Goal: Task Accomplishment & Management: Complete application form

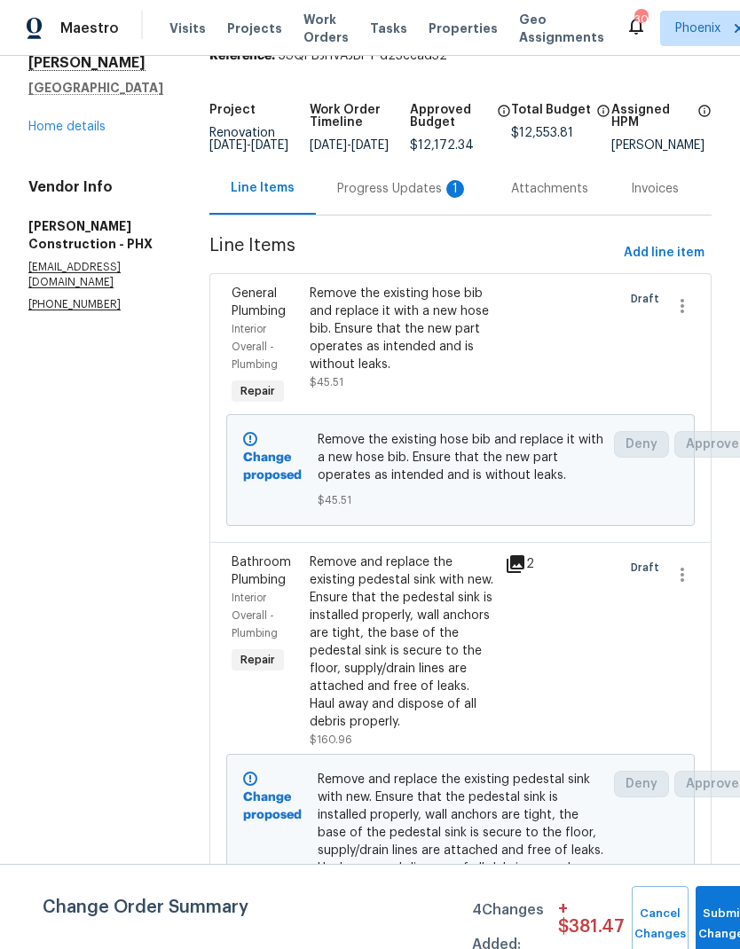
scroll to position [88, 0]
click at [680, 316] on icon "button" at bounding box center [682, 305] width 21 height 21
click at [693, 319] on li "Cancel" at bounding box center [691, 310] width 68 height 29
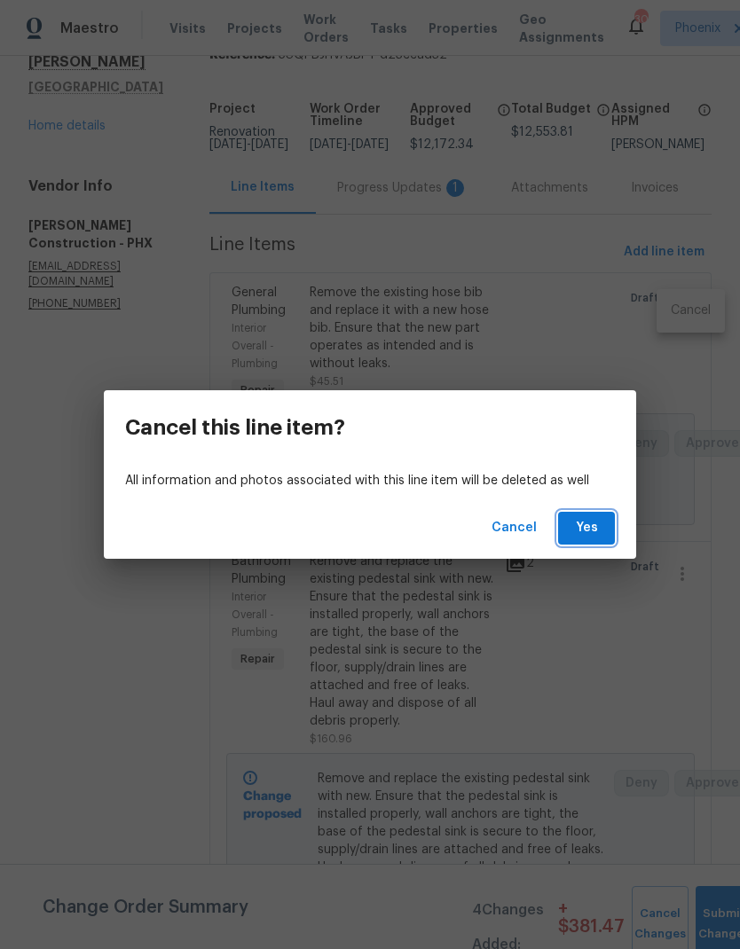
click at [597, 532] on span "Yes" at bounding box center [586, 528] width 28 height 22
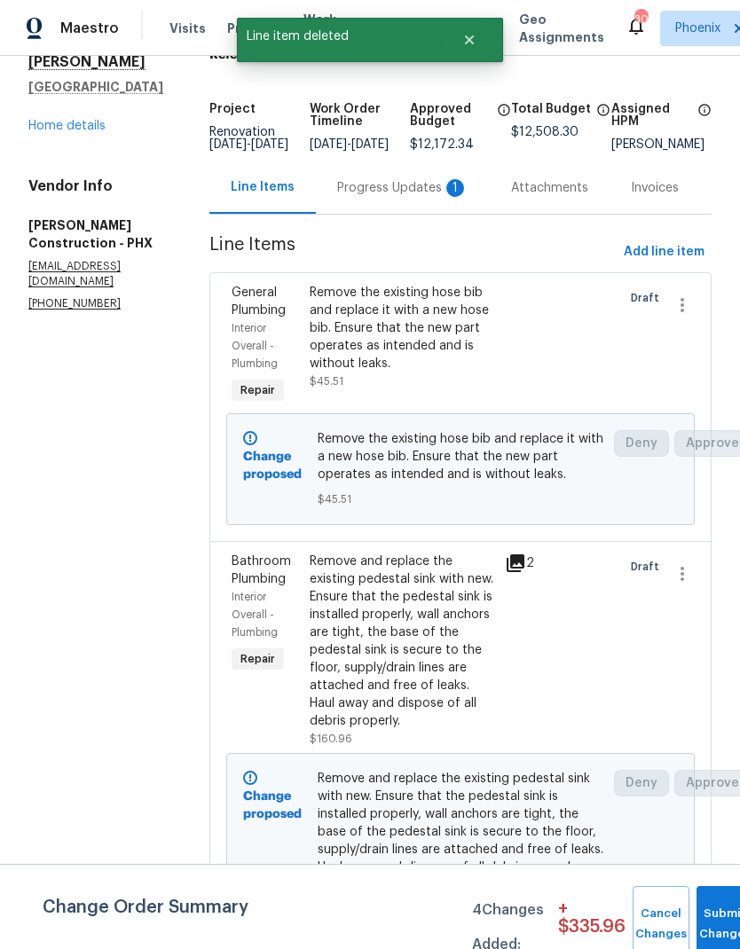
scroll to position [0, 0]
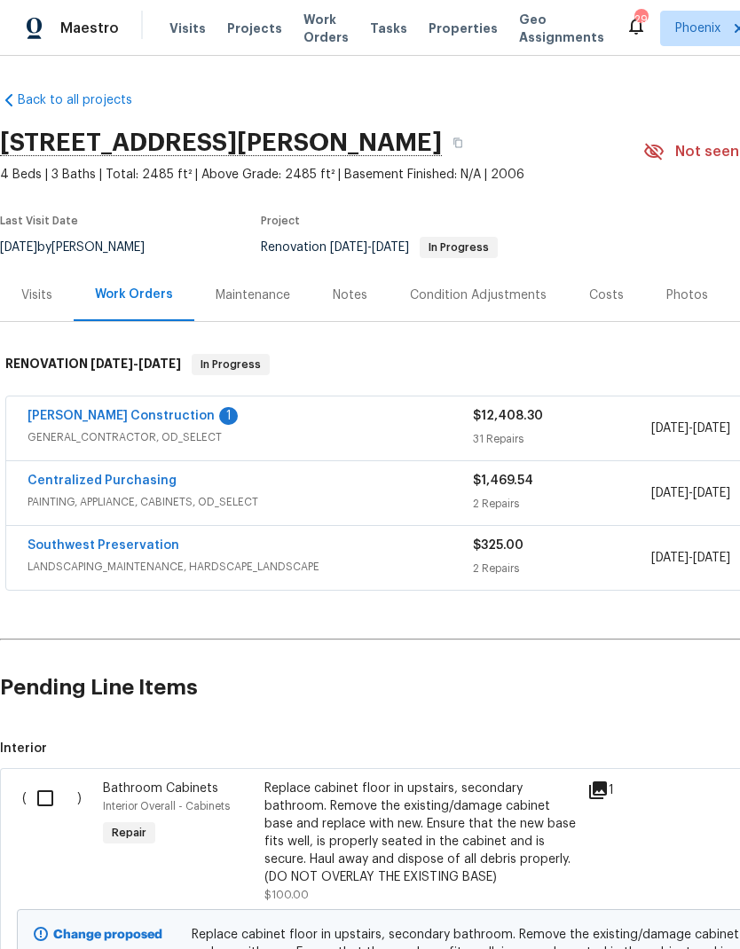
click at [136, 416] on link "[PERSON_NAME] Construction" at bounding box center [121, 416] width 187 height 12
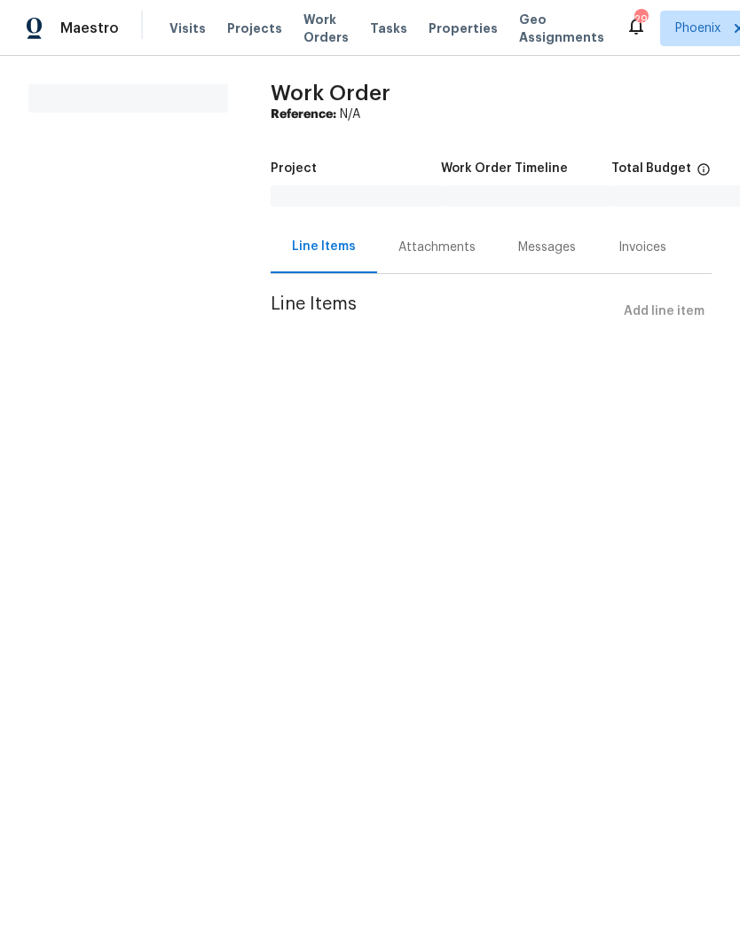
click at [557, 246] on div "Messages" at bounding box center [547, 248] width 58 height 18
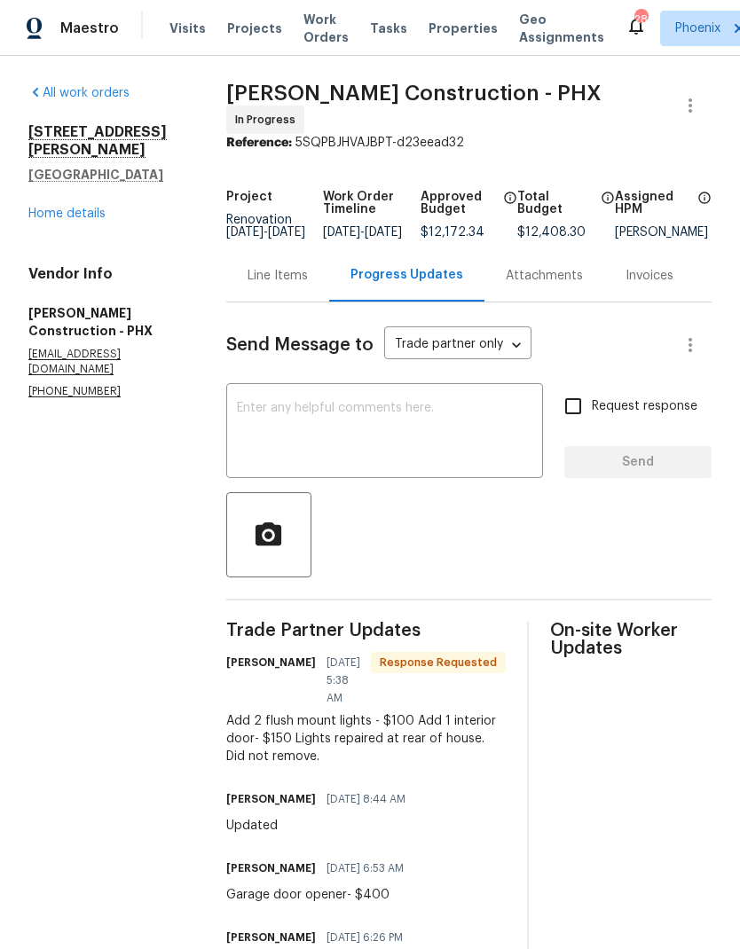
scroll to position [59, 0]
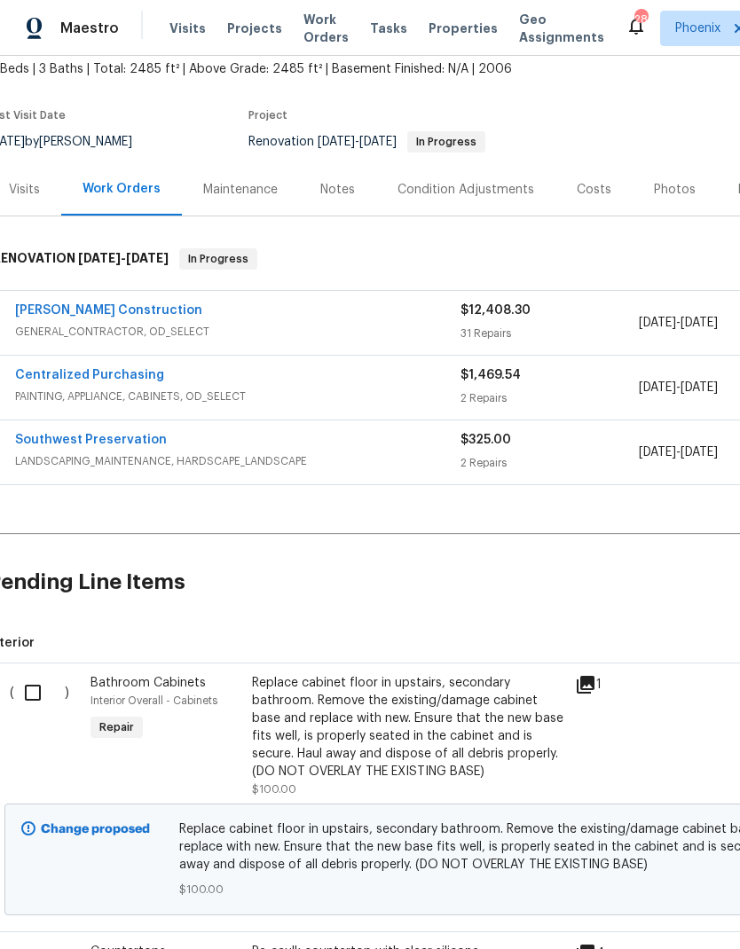
scroll to position [102, 14]
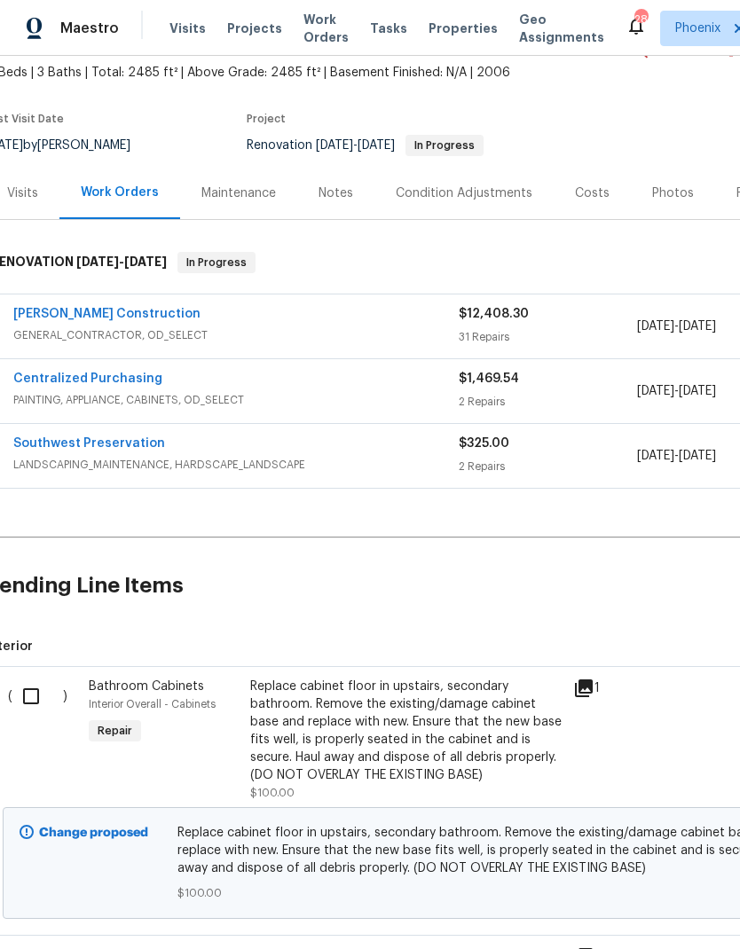
click at [120, 308] on link "[PERSON_NAME] Construction" at bounding box center [106, 314] width 187 height 12
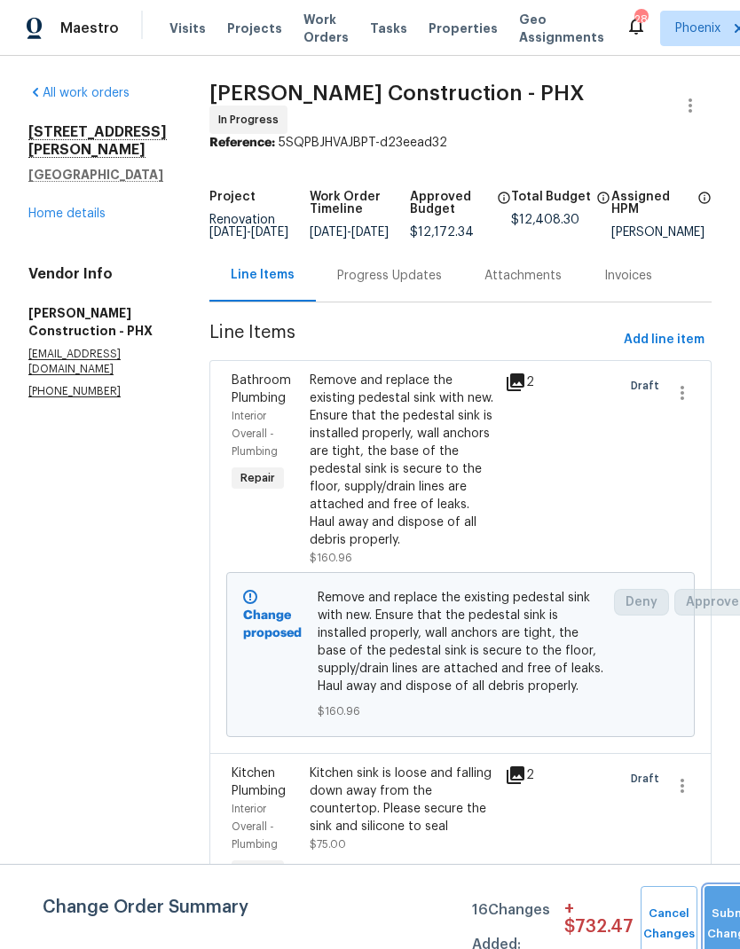
click at [717, 920] on button "Submit Changes" at bounding box center [733, 924] width 57 height 76
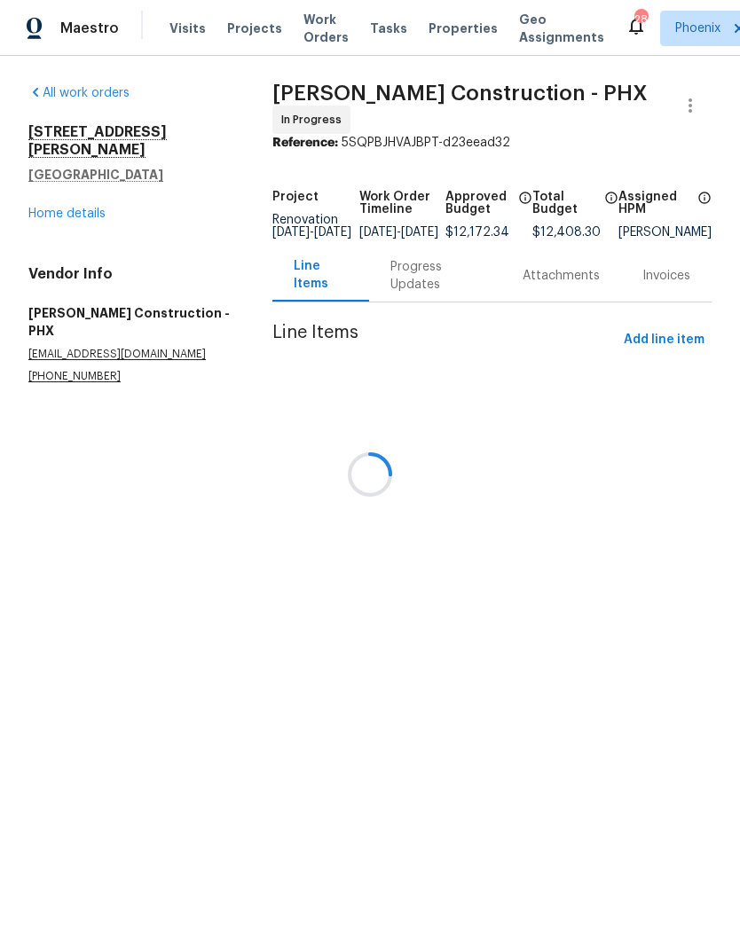
click at [78, 194] on div at bounding box center [370, 474] width 740 height 949
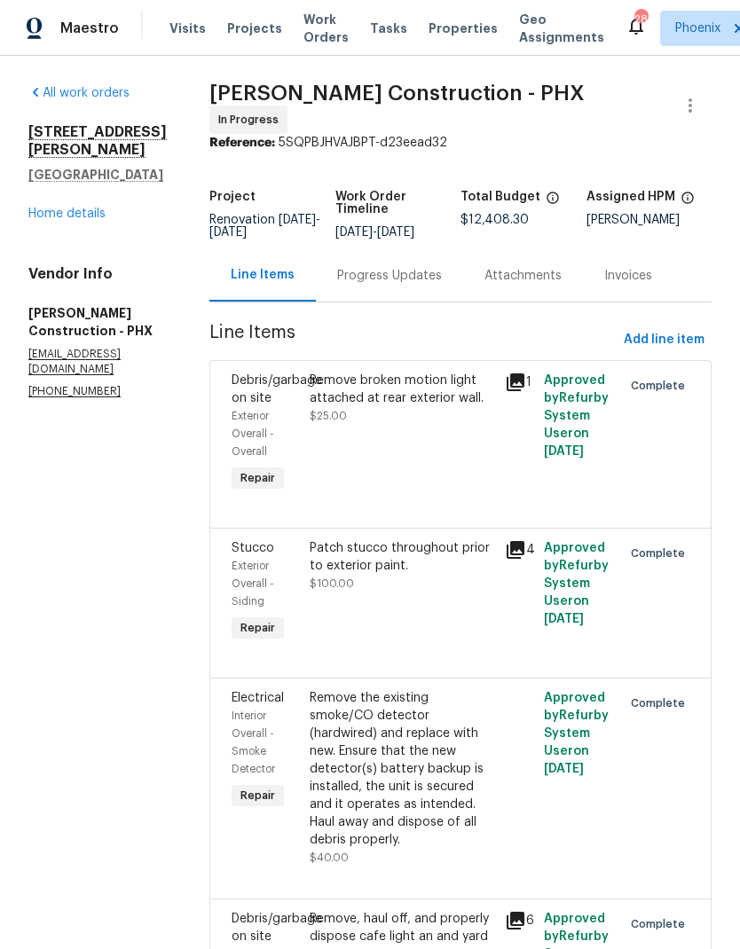
click at [87, 220] on link "Home details" at bounding box center [66, 214] width 77 height 12
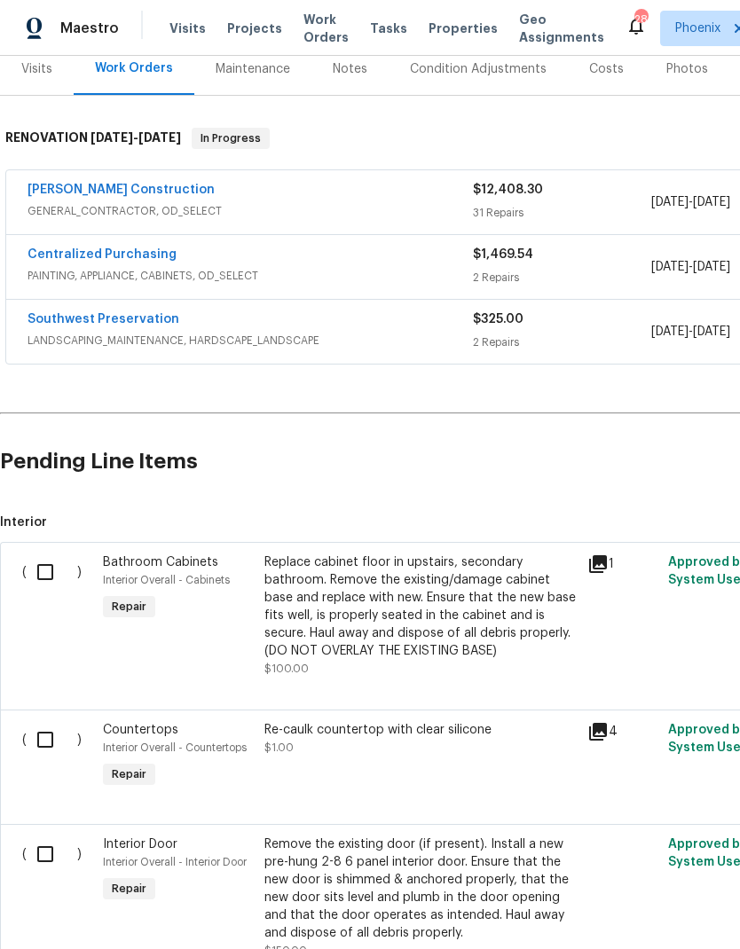
scroll to position [225, 0]
click at [43, 572] on input "checkbox" at bounding box center [52, 573] width 51 height 37
checkbox input "true"
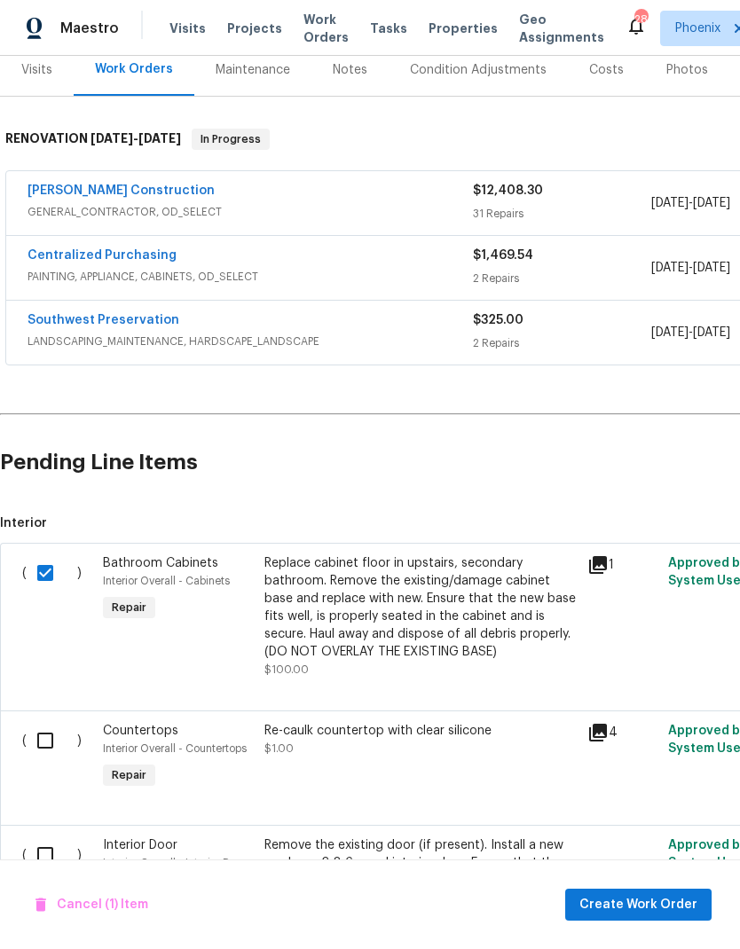
click at [51, 736] on input "checkbox" at bounding box center [52, 740] width 51 height 37
checkbox input "true"
click at [54, 842] on input "checkbox" at bounding box center [52, 855] width 51 height 37
checkbox input "true"
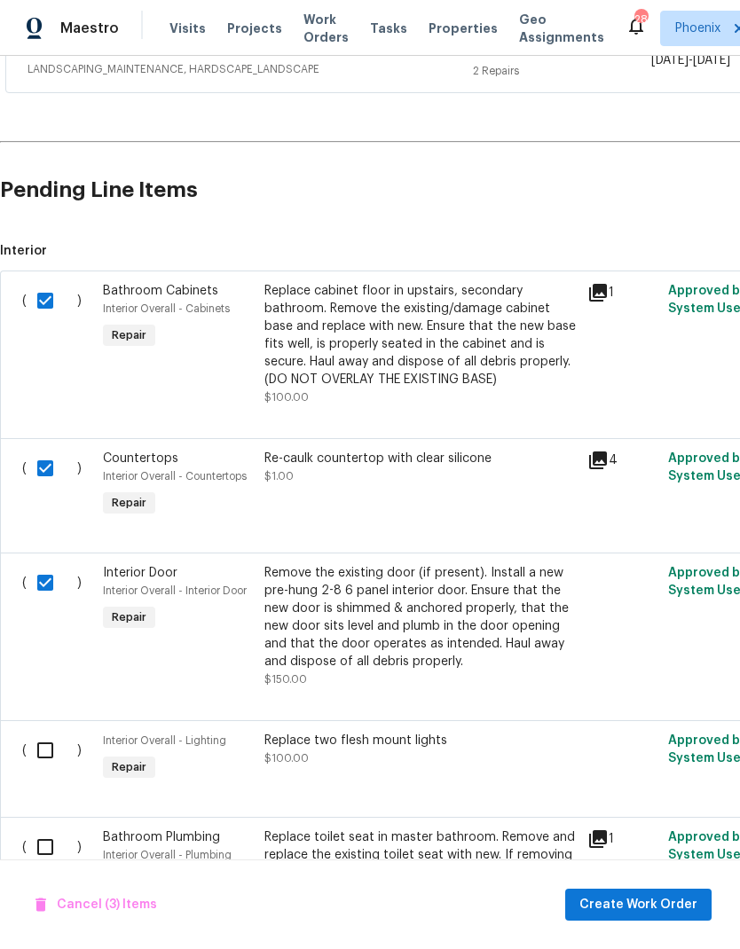
scroll to position [506, 0]
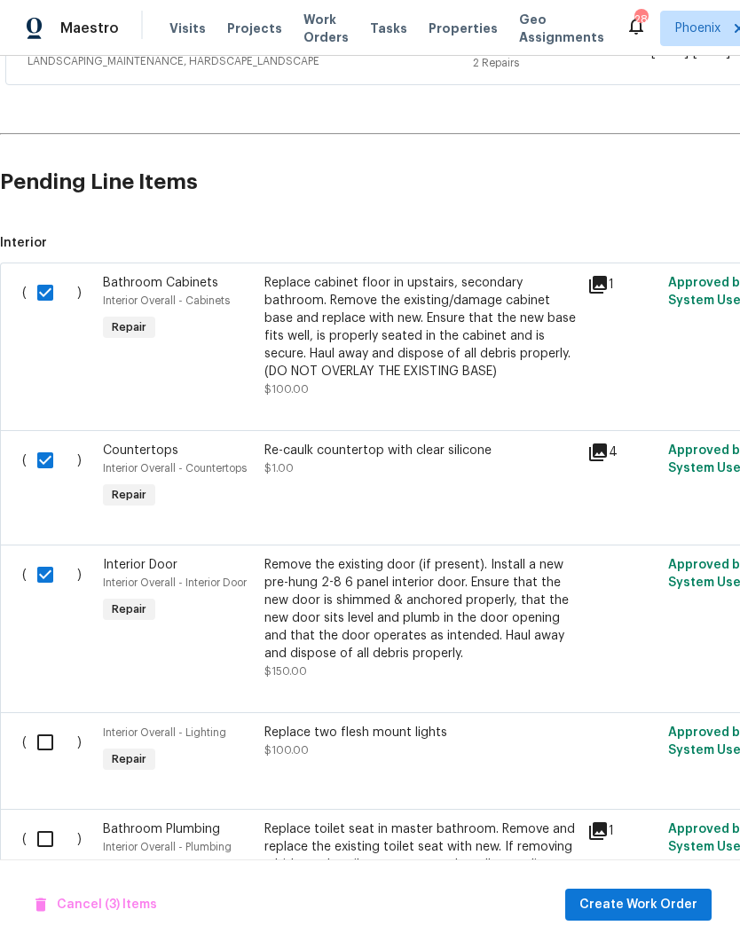
click at [49, 835] on input "checkbox" at bounding box center [52, 839] width 51 height 37
checkbox input "true"
click at [56, 746] on input "checkbox" at bounding box center [52, 742] width 51 height 37
checkbox input "true"
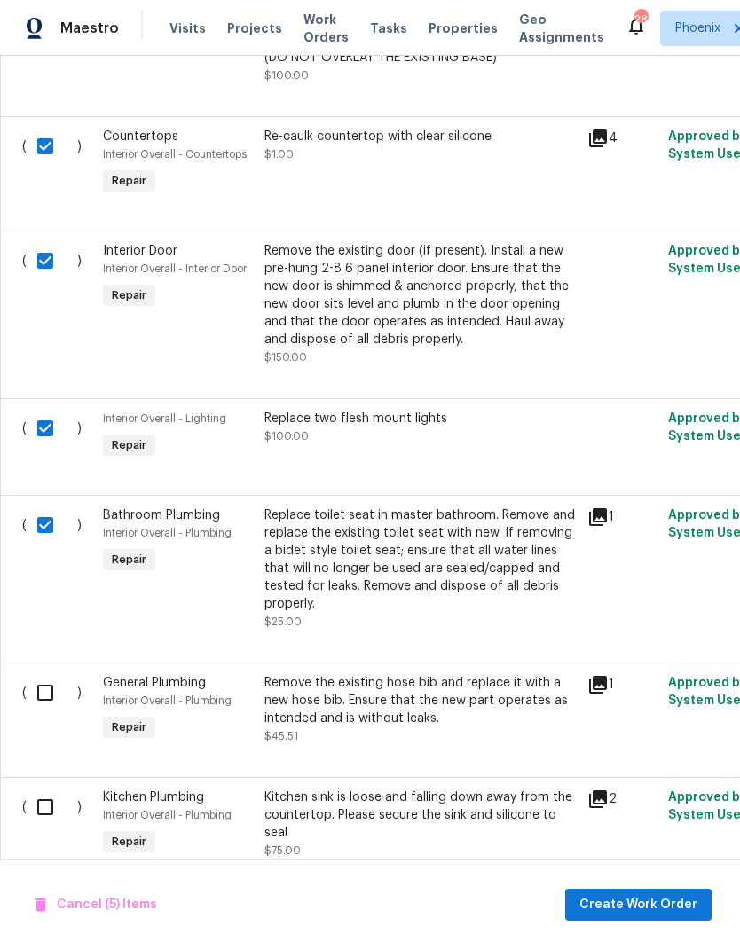
scroll to position [818, 0]
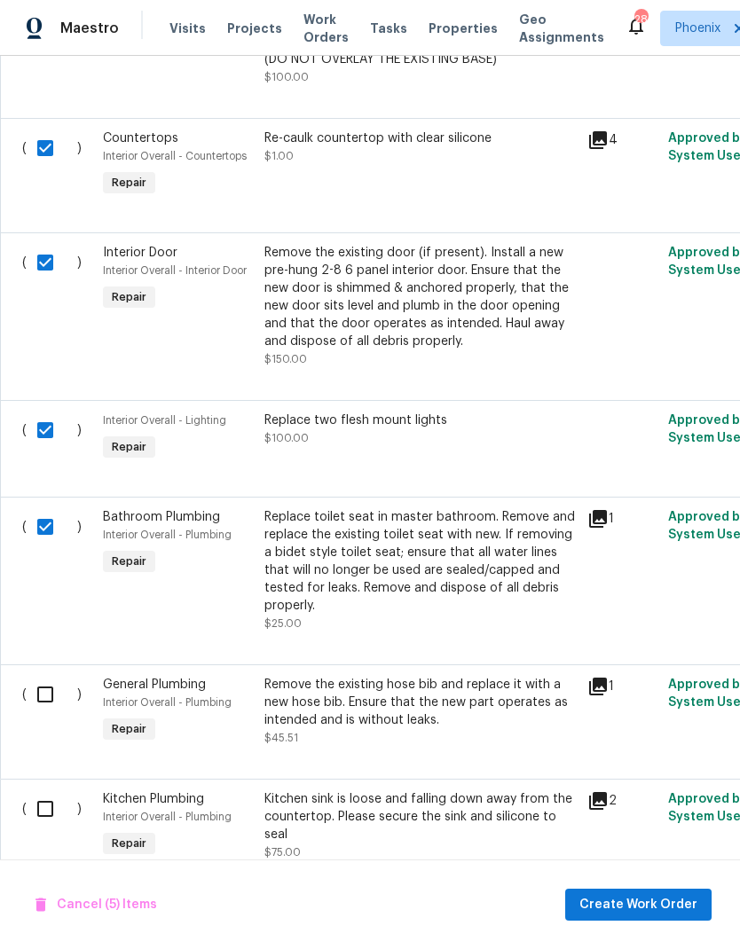
click at [53, 697] on input "checkbox" at bounding box center [52, 694] width 51 height 37
checkbox input "true"
click at [57, 815] on input "checkbox" at bounding box center [52, 809] width 51 height 37
checkbox input "true"
click at [680, 899] on span "Create Work Order" at bounding box center [638, 905] width 118 height 22
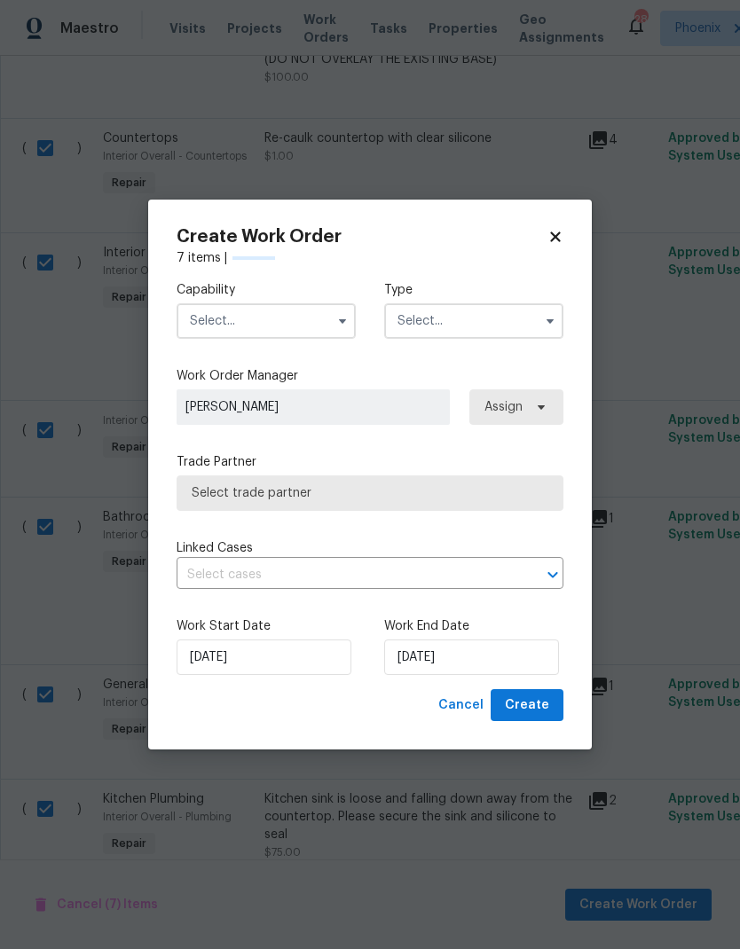
click at [266, 330] on input "text" at bounding box center [266, 320] width 179 height 35
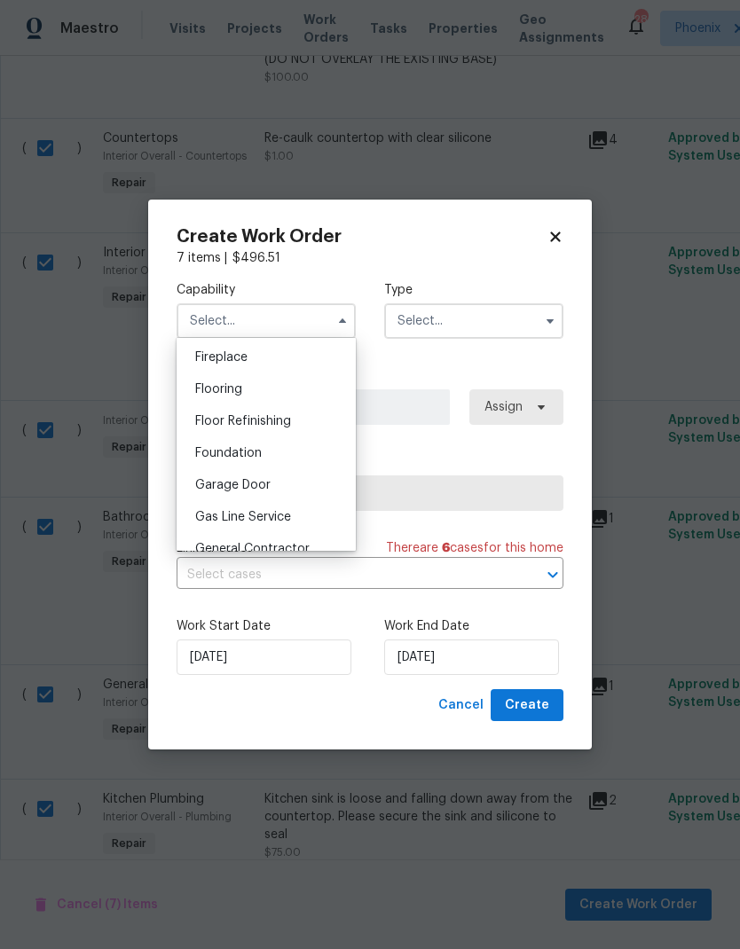
scroll to position [660, 0]
click at [285, 549] on span "General Contractor" at bounding box center [252, 546] width 114 height 12
type input "General Contractor"
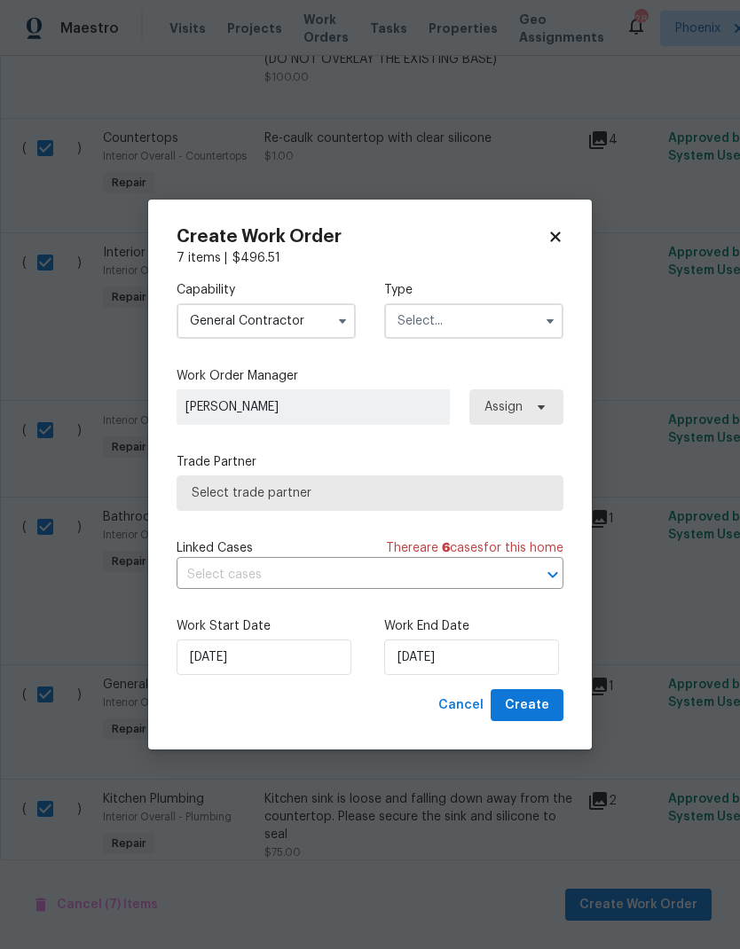
click at [474, 335] on input "text" at bounding box center [473, 320] width 179 height 35
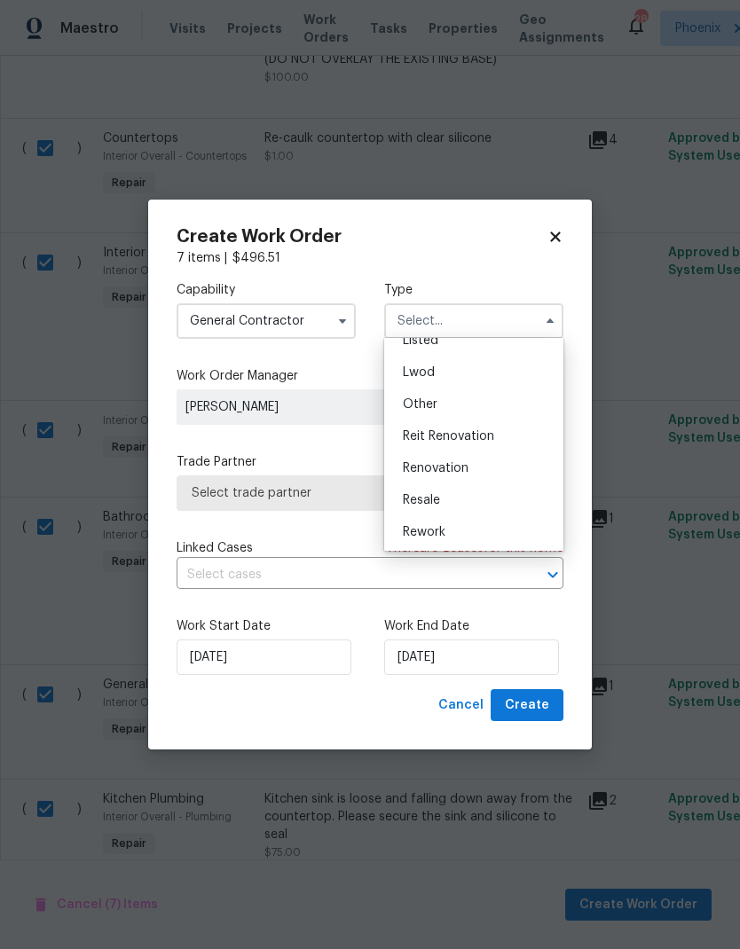
scroll to position [179, 0]
click at [454, 475] on div "Renovation" at bounding box center [474, 467] width 170 height 32
type input "Renovation"
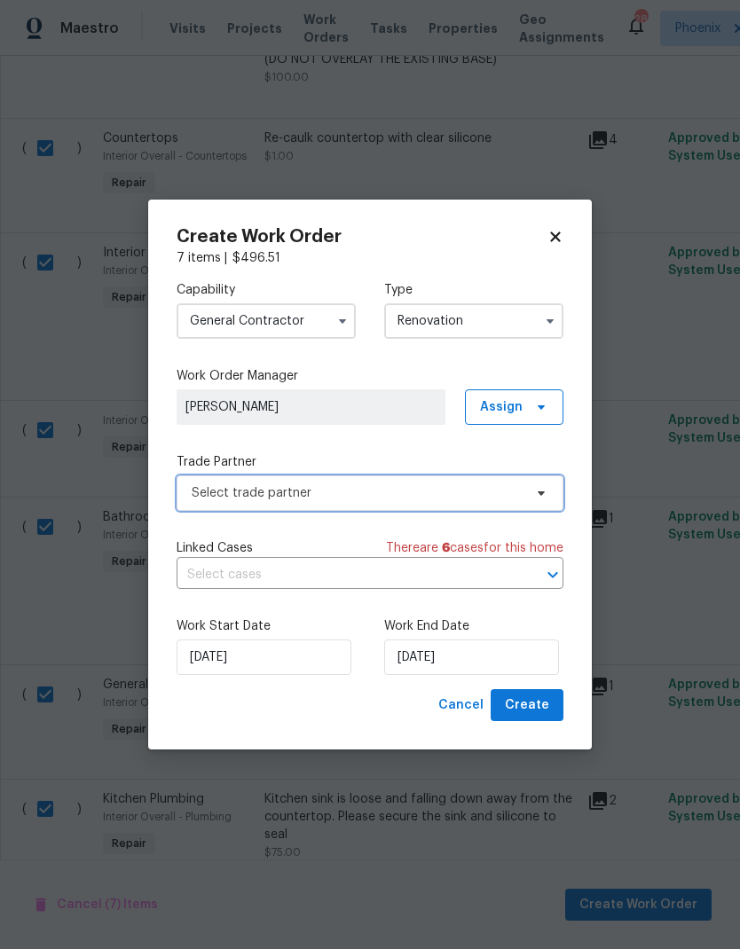
click at [388, 497] on span "Select trade partner" at bounding box center [357, 493] width 331 height 18
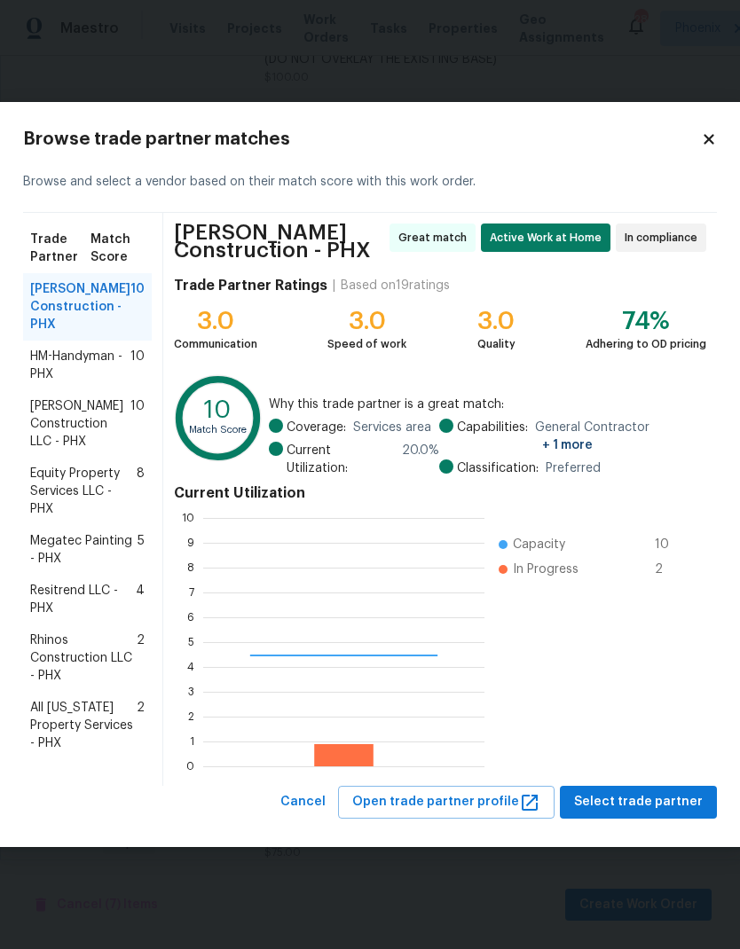
scroll to position [248, 281]
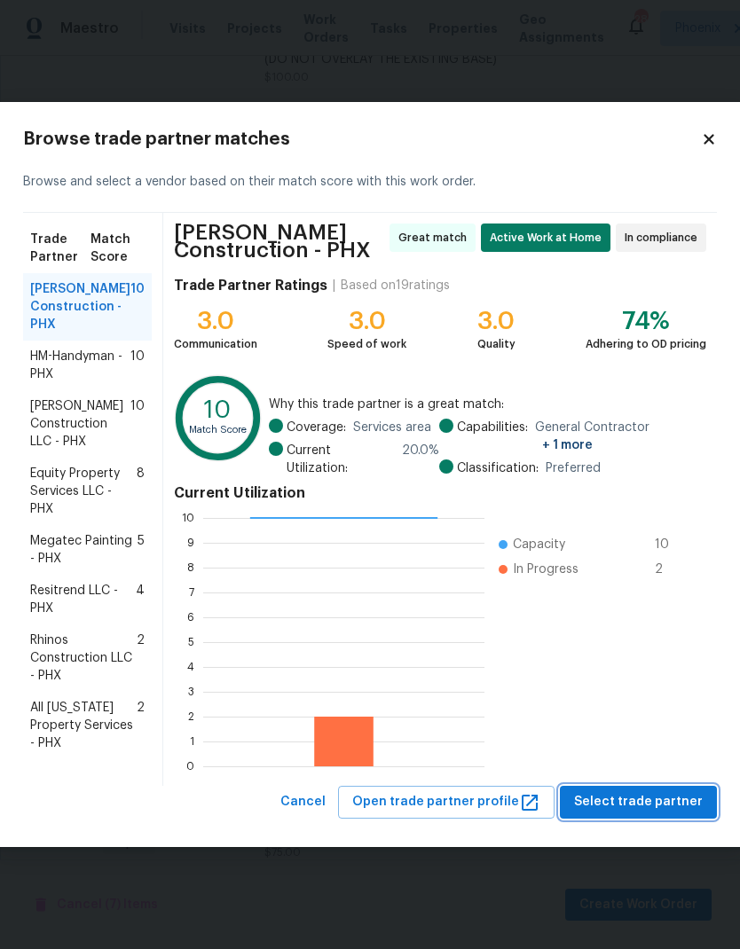
click at [660, 813] on button "Select trade partner" at bounding box center [638, 802] width 157 height 33
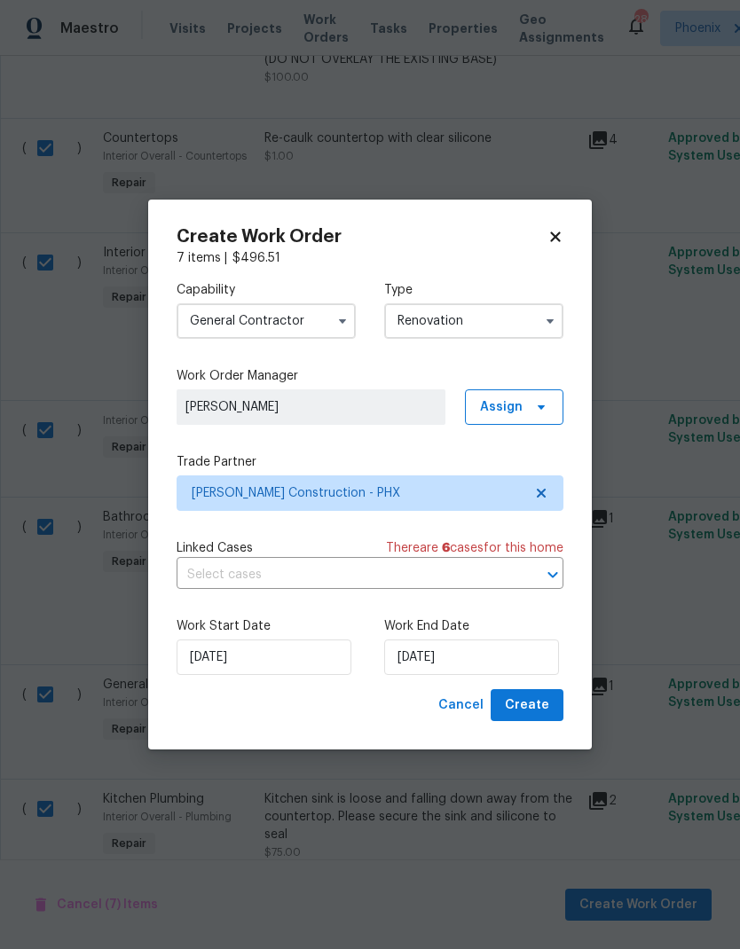
click at [559, 232] on icon at bounding box center [555, 237] width 10 height 10
checkbox input "false"
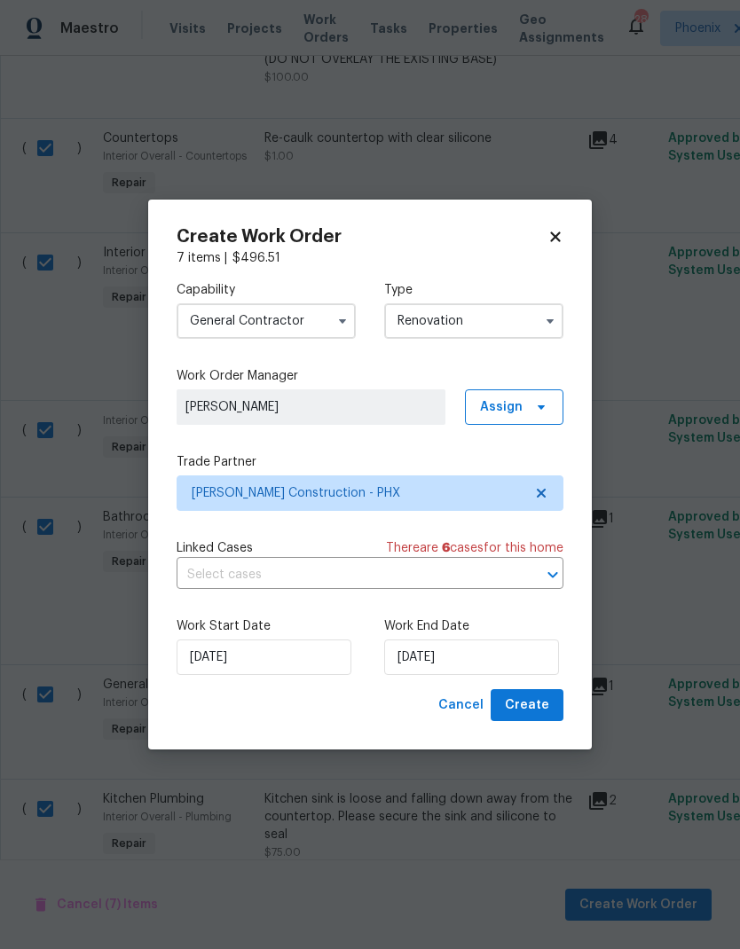
checkbox input "false"
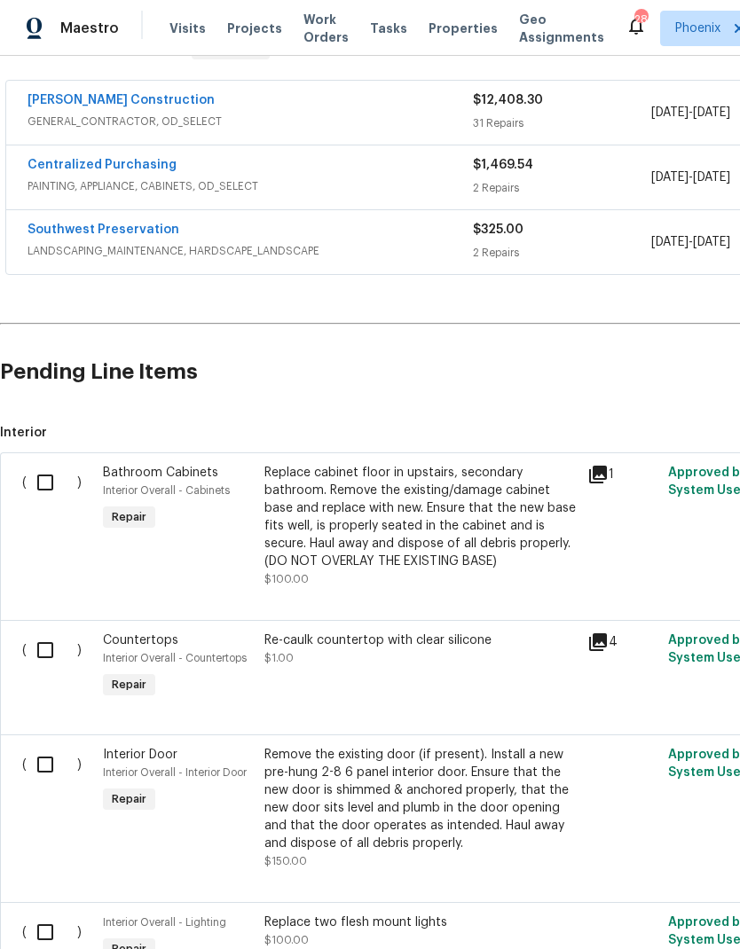
scroll to position [316, 0]
click at [47, 486] on input "checkbox" at bounding box center [52, 482] width 51 height 37
checkbox input "true"
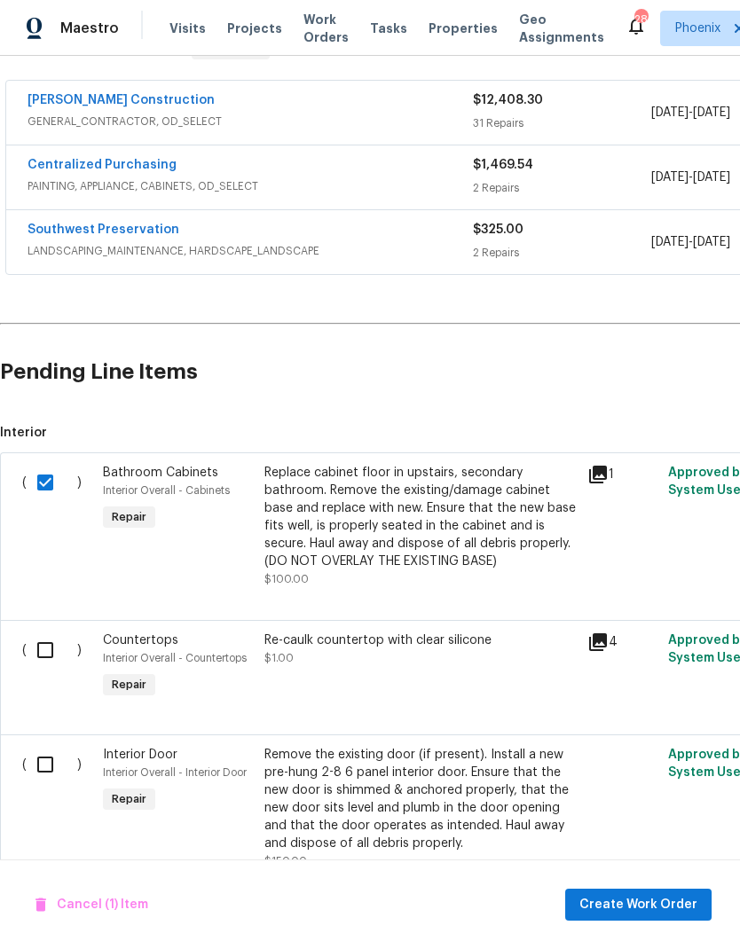
click at [51, 656] on input "checkbox" at bounding box center [52, 650] width 51 height 37
checkbox input "true"
click at [57, 766] on input "checkbox" at bounding box center [52, 764] width 51 height 37
checkbox input "true"
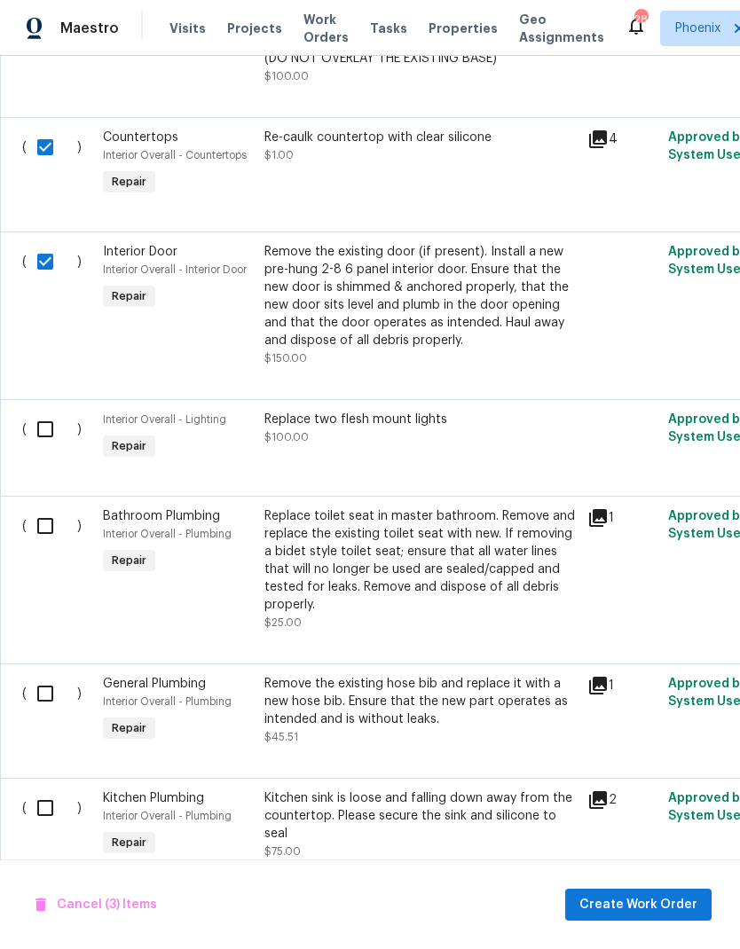
scroll to position [818, 0]
click at [51, 429] on input "checkbox" at bounding box center [52, 430] width 51 height 37
checkbox input "true"
click at [52, 534] on input "checkbox" at bounding box center [52, 526] width 51 height 37
checkbox input "true"
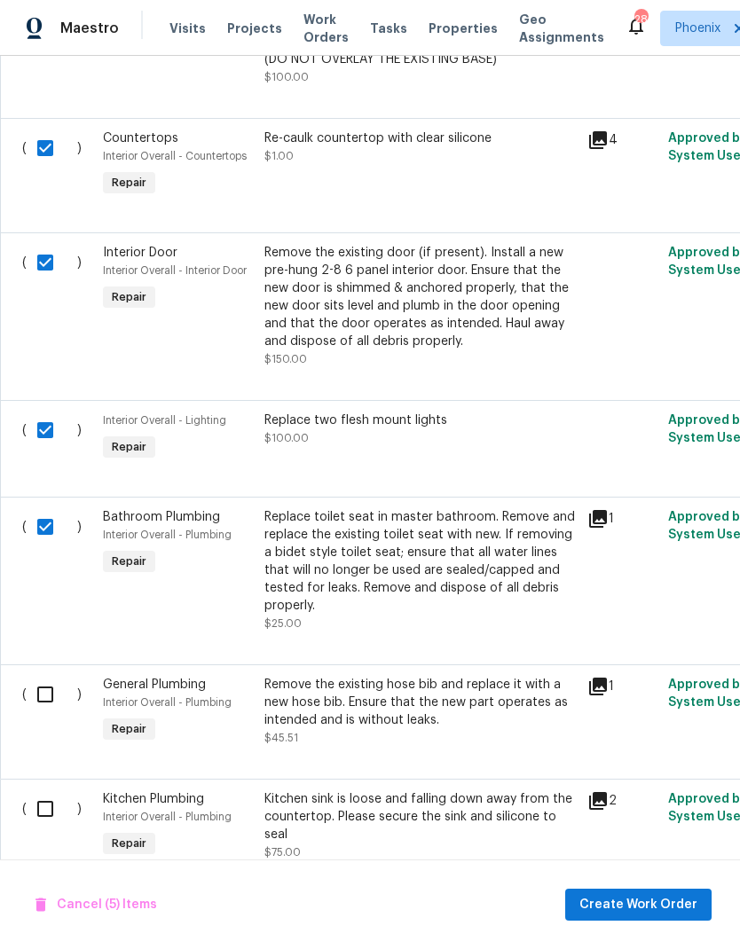
click at [59, 691] on input "checkbox" at bounding box center [52, 694] width 51 height 37
checkbox input "true"
click at [59, 807] on input "checkbox" at bounding box center [52, 809] width 51 height 37
checkbox input "true"
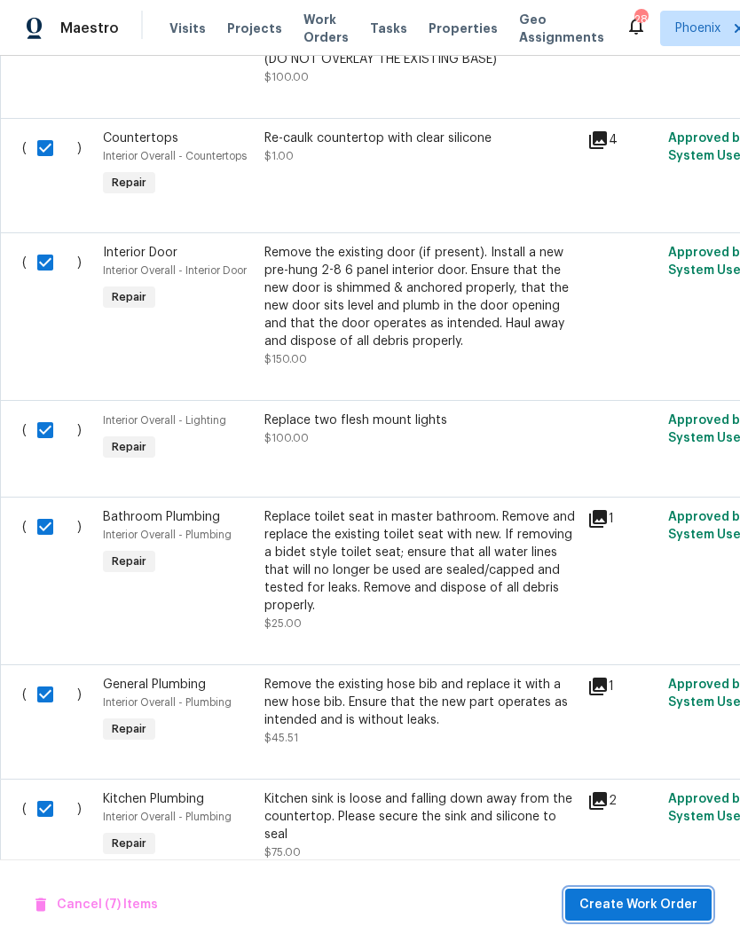
click at [659, 896] on span "Create Work Order" at bounding box center [638, 905] width 118 height 22
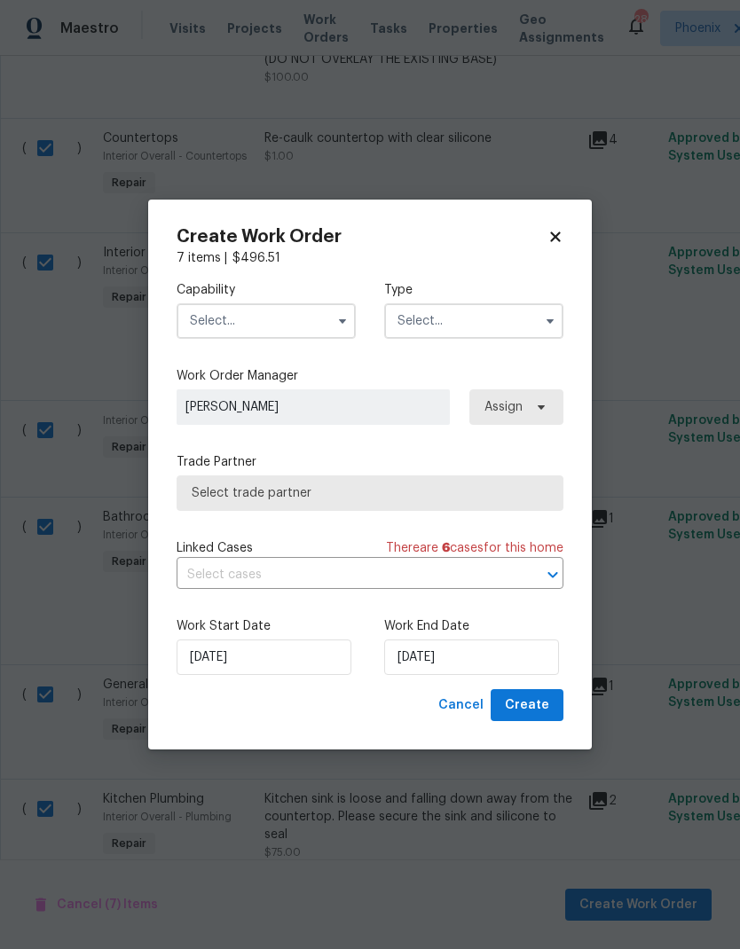
click at [271, 313] on input "text" at bounding box center [266, 320] width 179 height 35
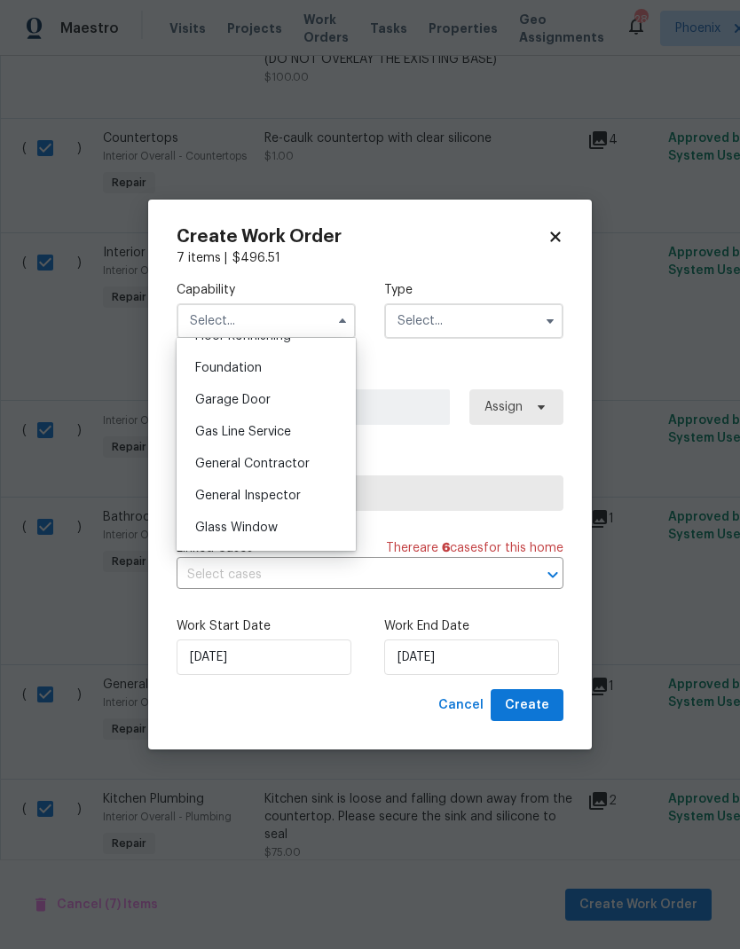
scroll to position [744, 0]
click at [300, 457] on span "General Contractor" at bounding box center [252, 463] width 114 height 12
type input "General Contractor"
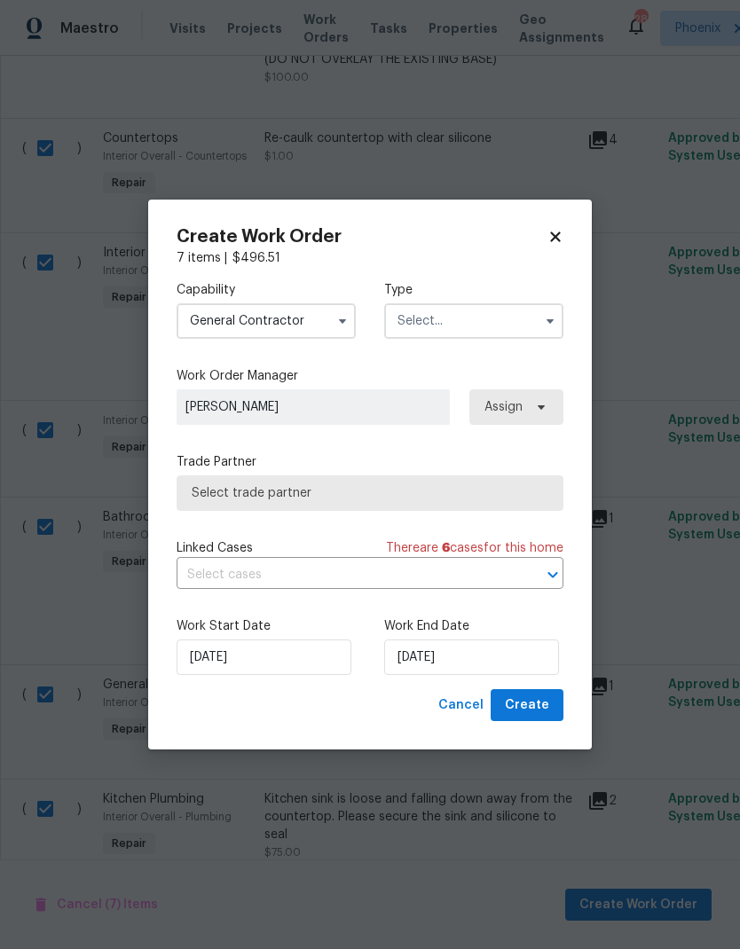
click at [486, 321] on input "text" at bounding box center [473, 320] width 179 height 35
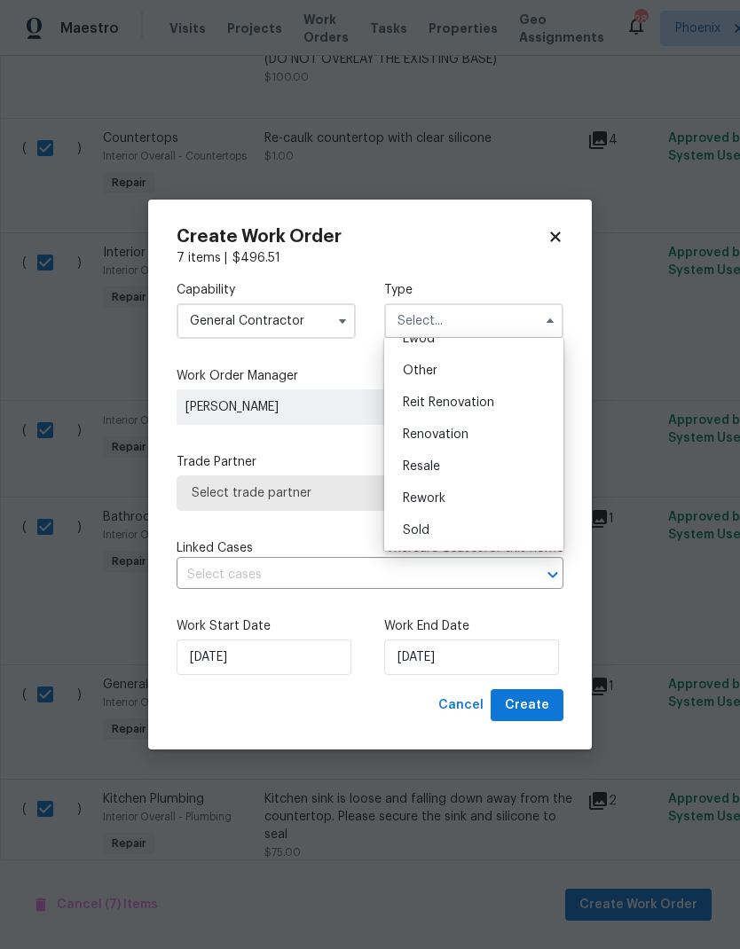
scroll to position [211, 0]
click at [492, 437] on div "Renovation" at bounding box center [474, 435] width 170 height 32
type input "Renovation"
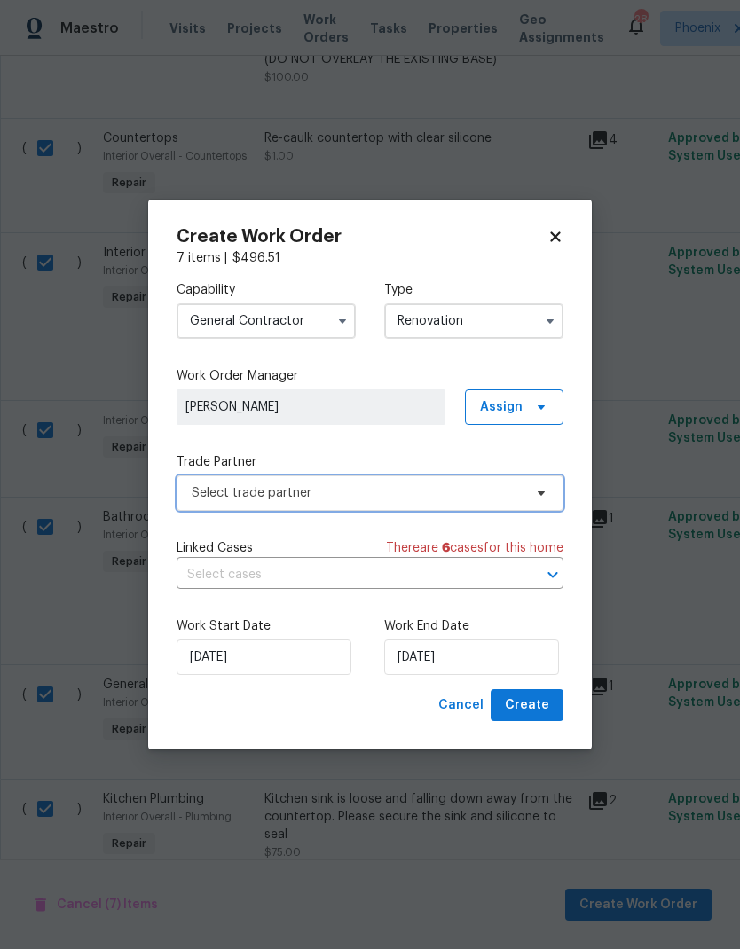
click at [430, 495] on span "Select trade partner" at bounding box center [357, 493] width 331 height 18
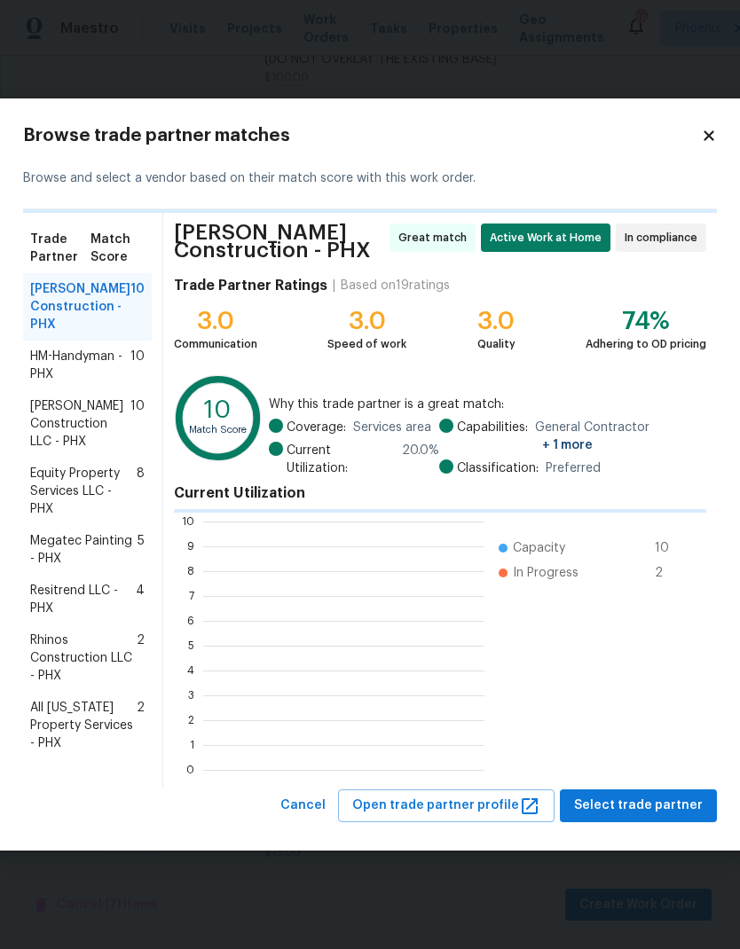
scroll to position [248, 281]
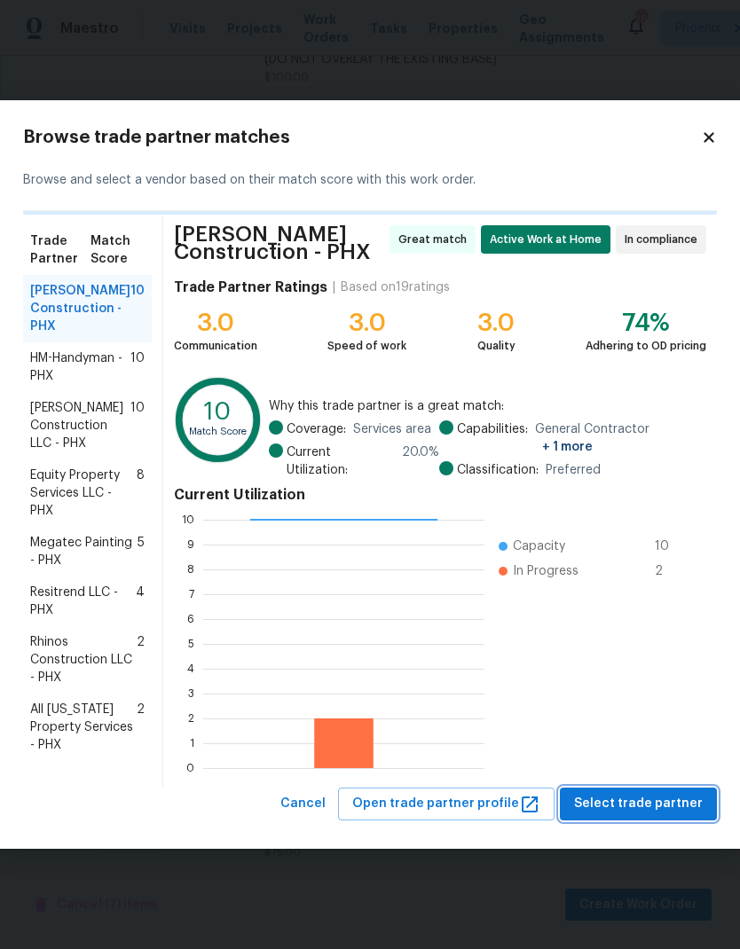
click at [680, 797] on span "Select trade partner" at bounding box center [638, 804] width 129 height 22
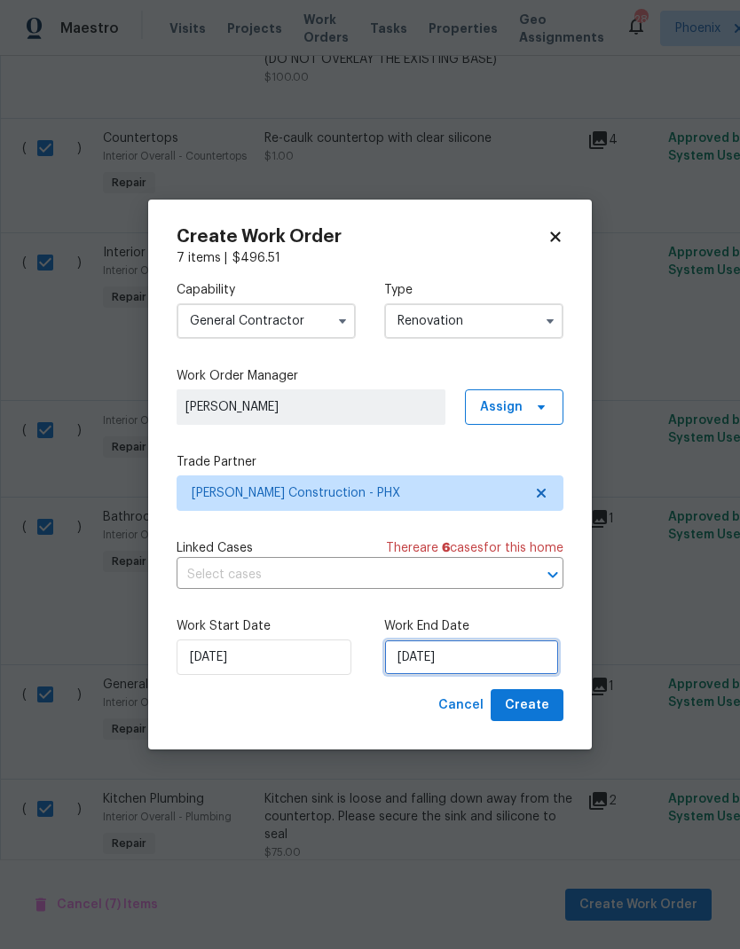
click at [503, 653] on input "[DATE]" at bounding box center [471, 657] width 175 height 35
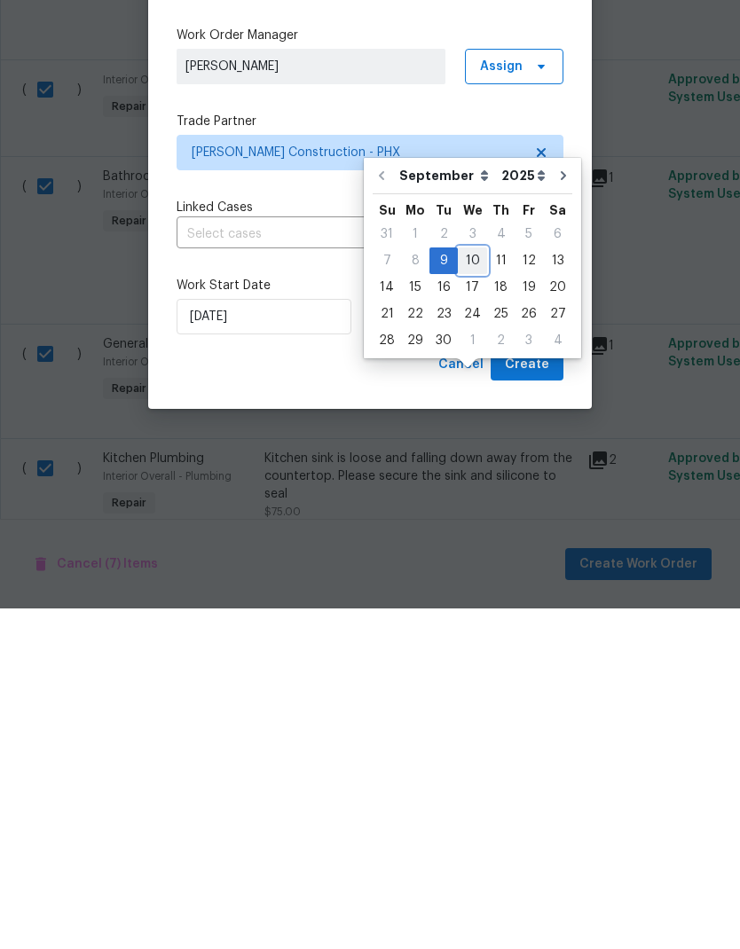
click at [478, 589] on div "10" at bounding box center [472, 601] width 29 height 25
type input "[DATE]"
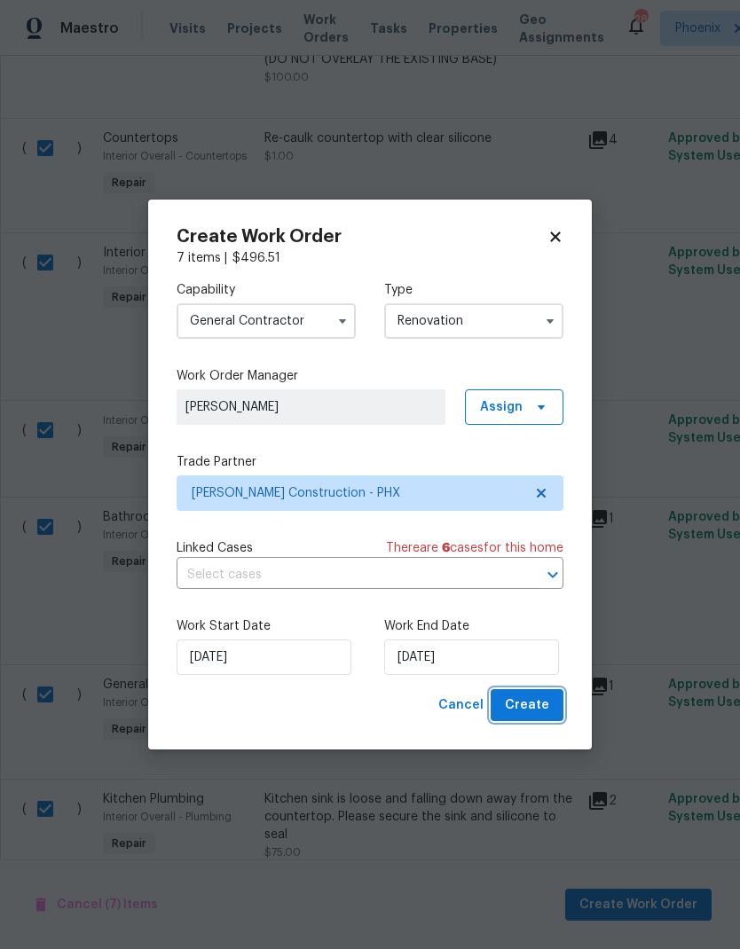
click at [550, 699] on button "Create" at bounding box center [527, 705] width 73 height 33
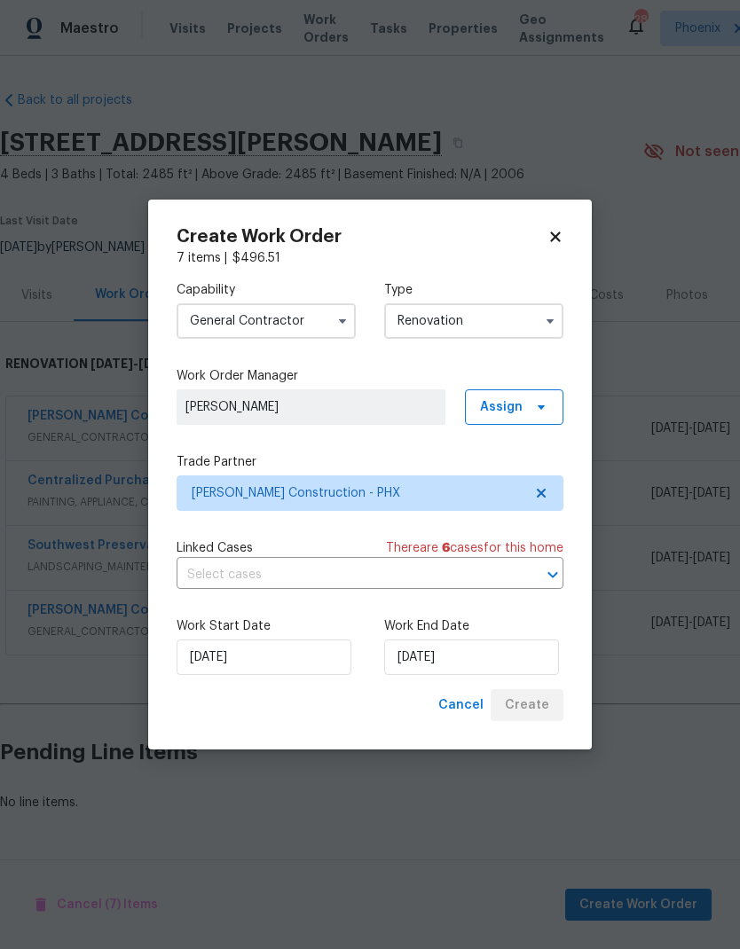
scroll to position [0, 0]
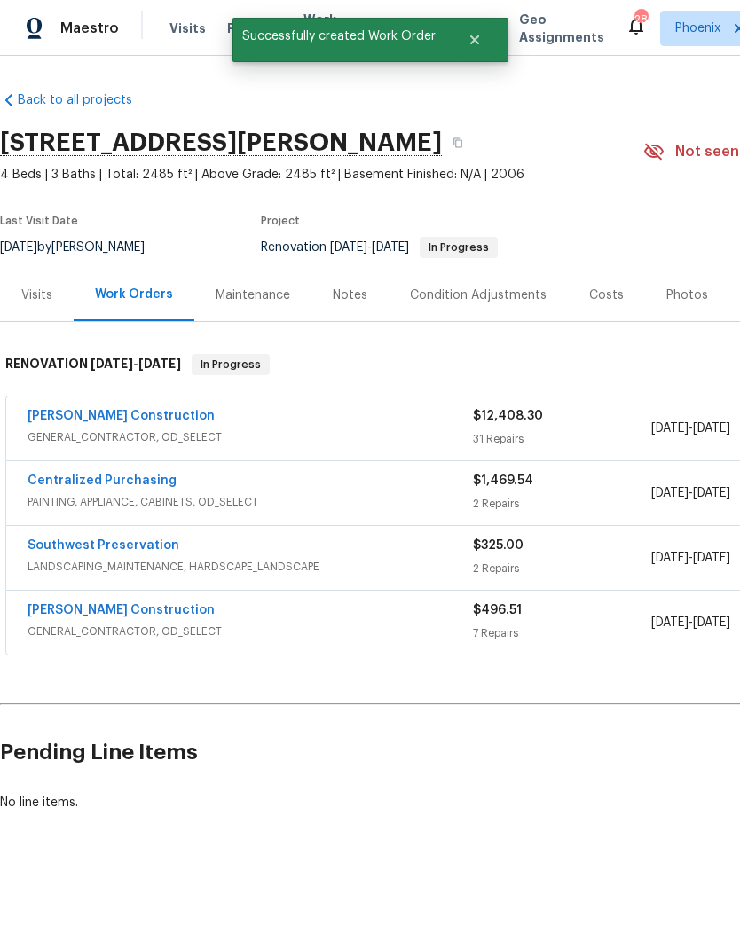
click at [141, 605] on link "[PERSON_NAME] Construction" at bounding box center [121, 610] width 187 height 12
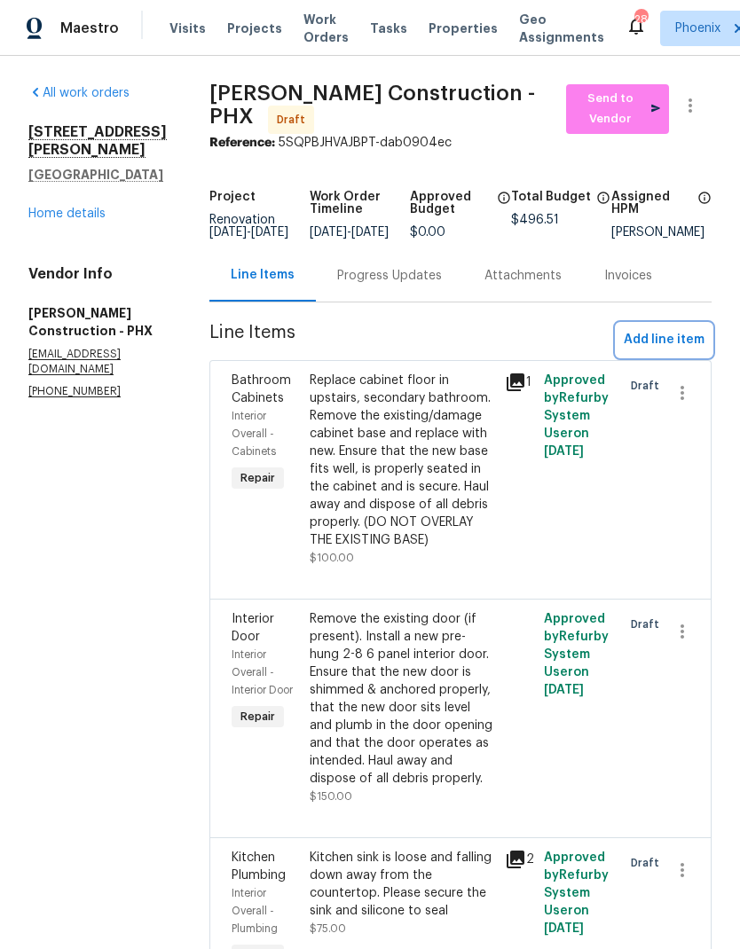
click at [687, 336] on span "Add line item" at bounding box center [664, 340] width 81 height 22
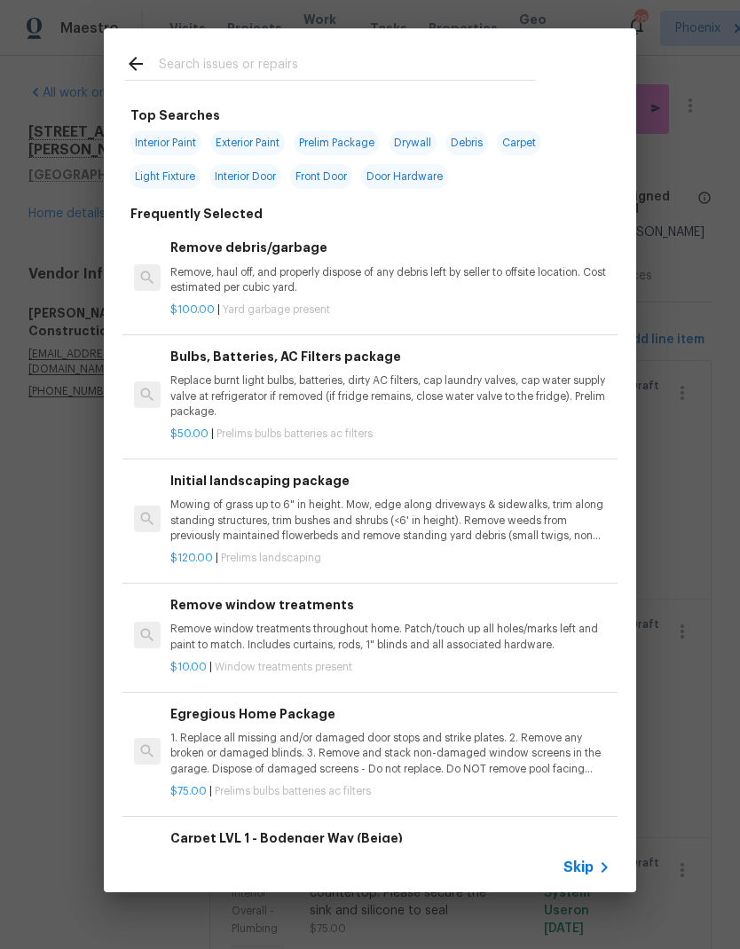
click at [396, 71] on input "text" at bounding box center [347, 66] width 376 height 27
type input "Pedis"
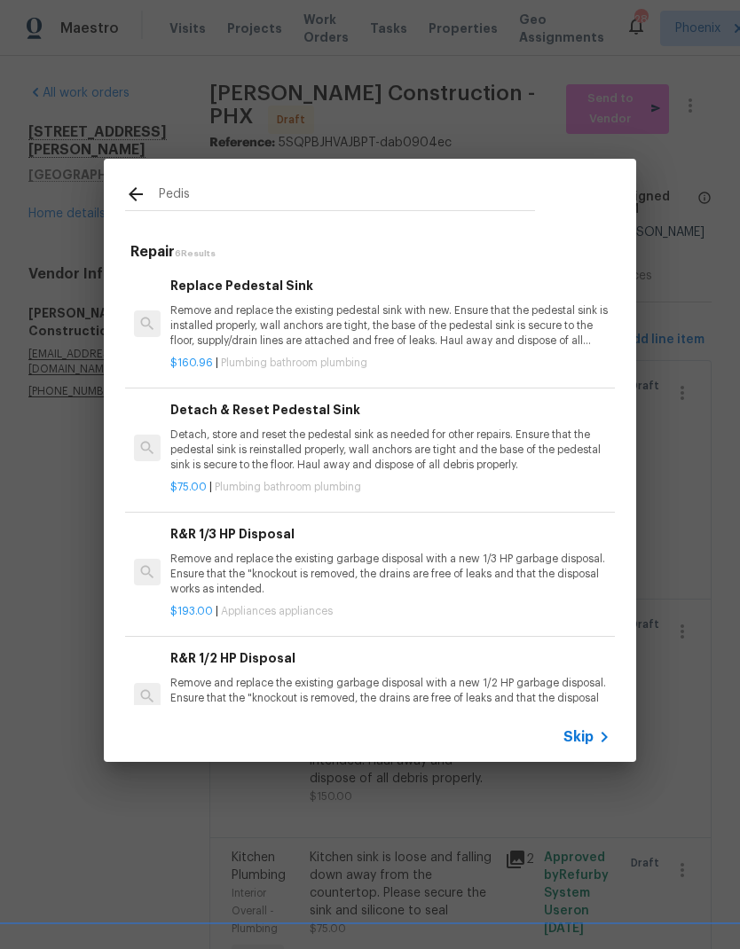
click at [521, 333] on p "Remove and replace the existing pedestal sink with new. Ensure that the pedesta…" at bounding box center [390, 325] width 440 height 45
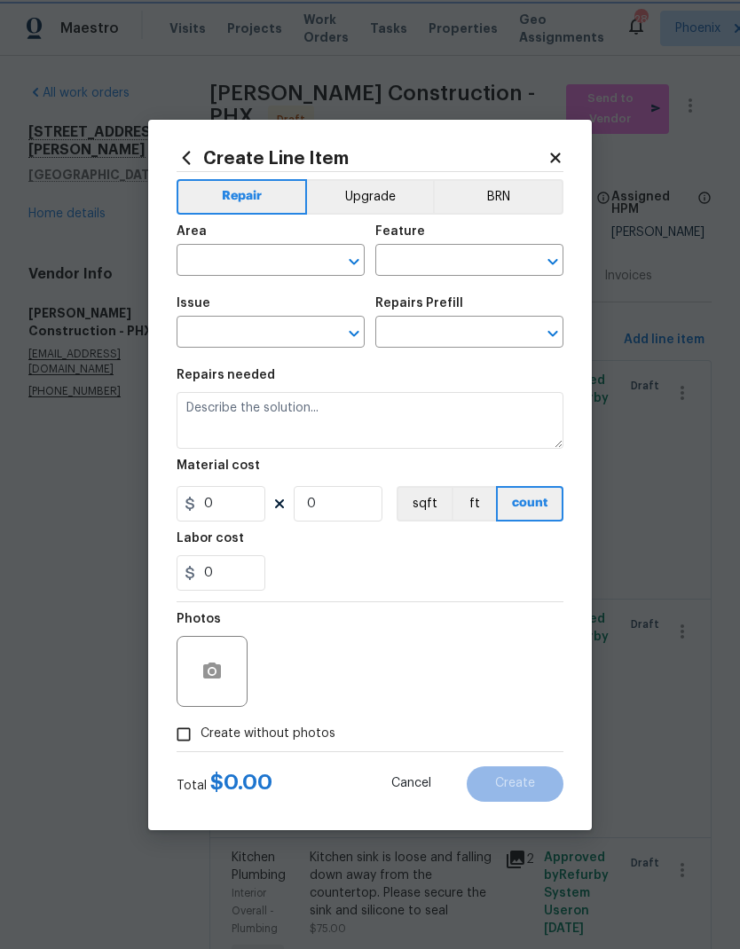
type input "Plumbing"
type input "Bathroom Plumbing"
type textarea "Remove and replace the existing pedestal sink with new. Ensure that the pedesta…"
type input "1"
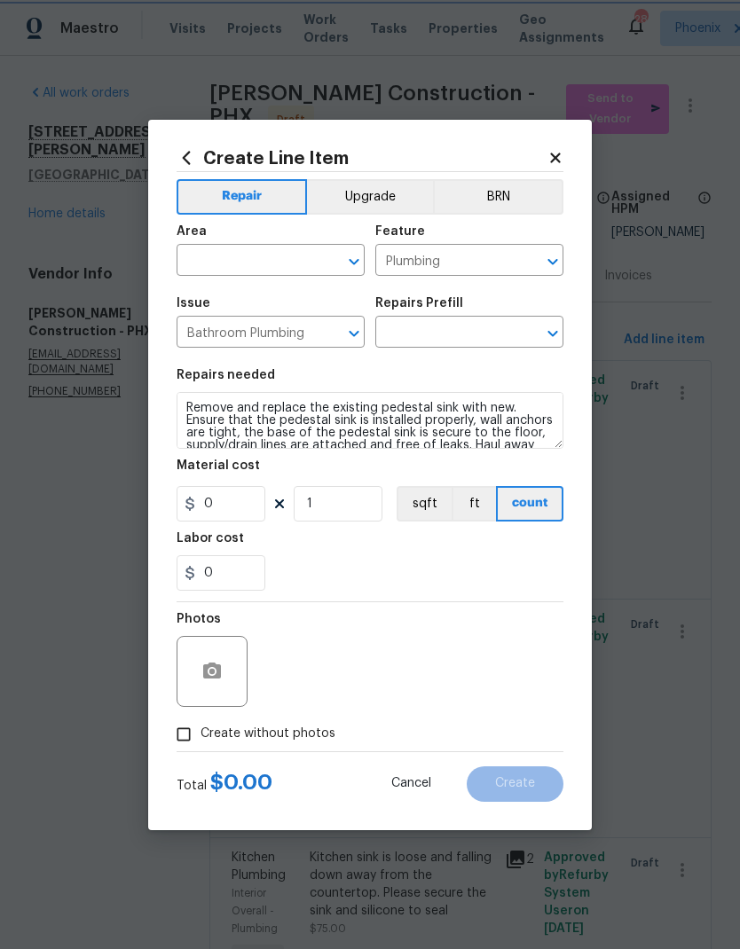
type input "Replace Pedestal Sink $160.96"
type input "160.96"
click at [520, 320] on div "Repairs Prefill" at bounding box center [469, 308] width 188 height 23
click at [256, 263] on input "text" at bounding box center [246, 262] width 138 height 28
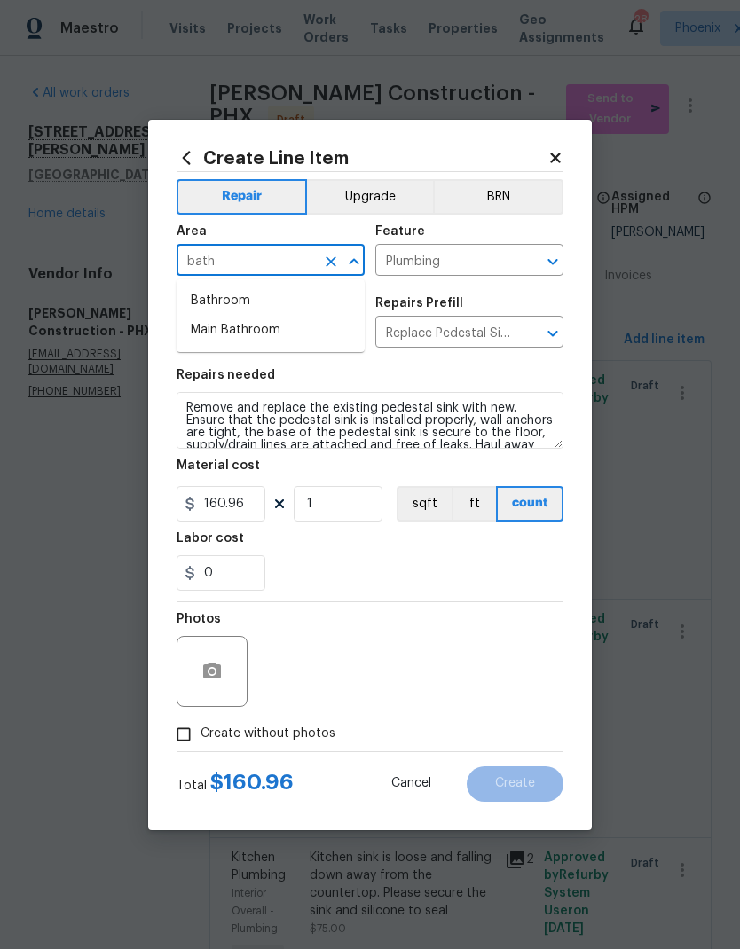
click at [258, 331] on li "Main Bathroom" at bounding box center [271, 330] width 188 height 29
type input "Main Bathroom"
click at [334, 257] on icon "Clear" at bounding box center [331, 261] width 11 height 11
click at [235, 299] on li "Bathroom" at bounding box center [271, 301] width 188 height 29
type input "Bathroom"
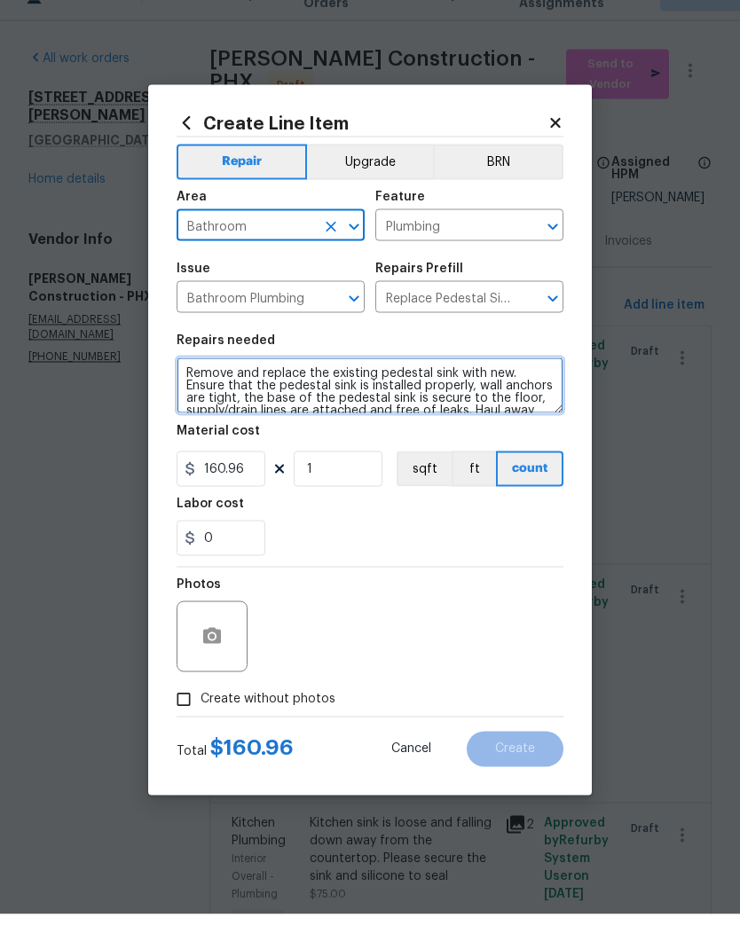
click at [189, 392] on textarea "Remove and replace the existing pedestal sink with new. Ensure that the pedesta…" at bounding box center [370, 420] width 387 height 57
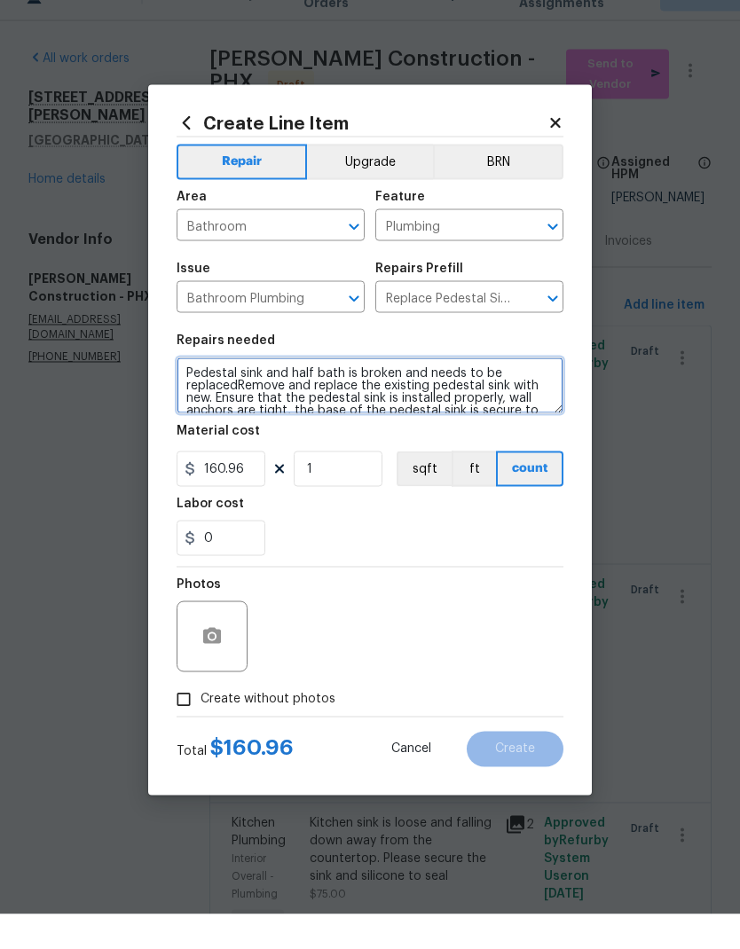
type textarea "Pedestal sink and half bath is broken and needs to be replacedRemove and replac…"
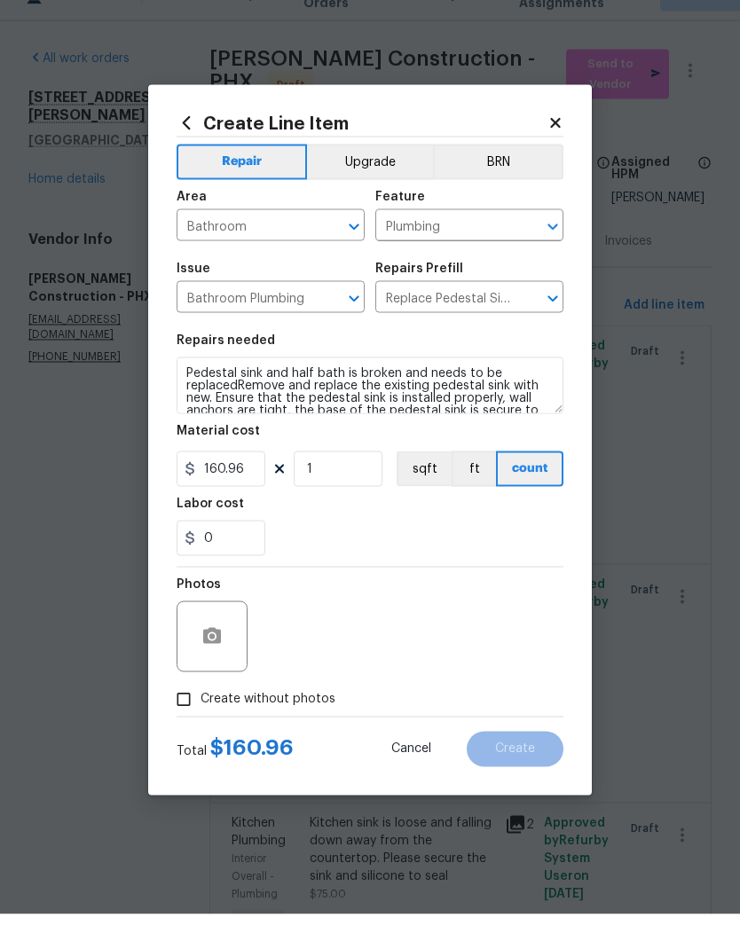
click at [508, 555] on div "0" at bounding box center [370, 572] width 387 height 35
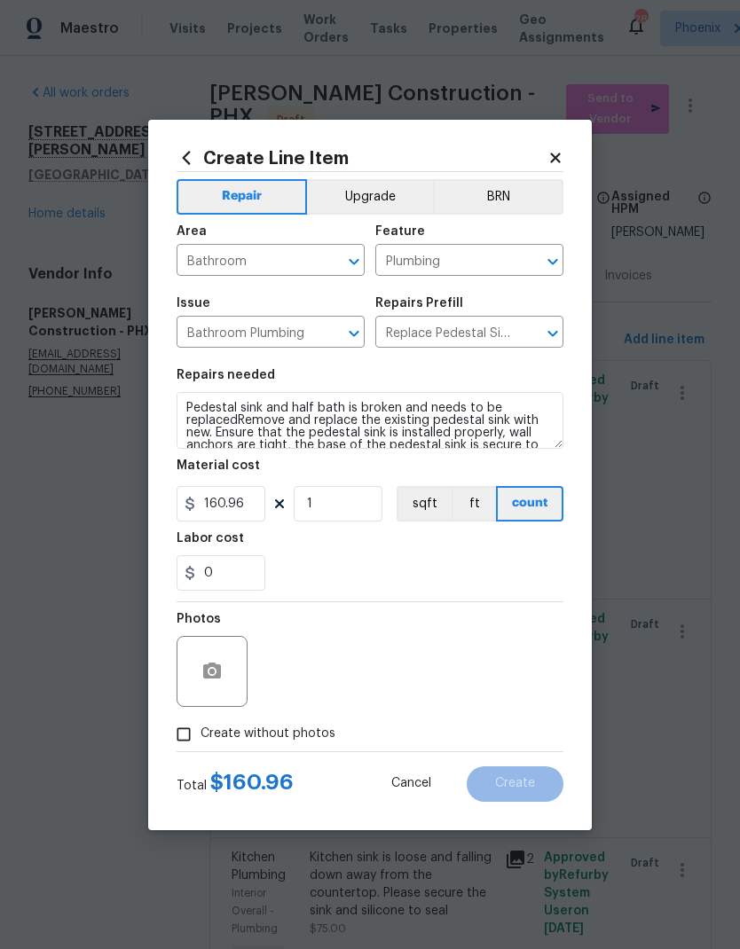
click at [185, 738] on input "Create without photos" at bounding box center [184, 735] width 34 height 34
checkbox input "true"
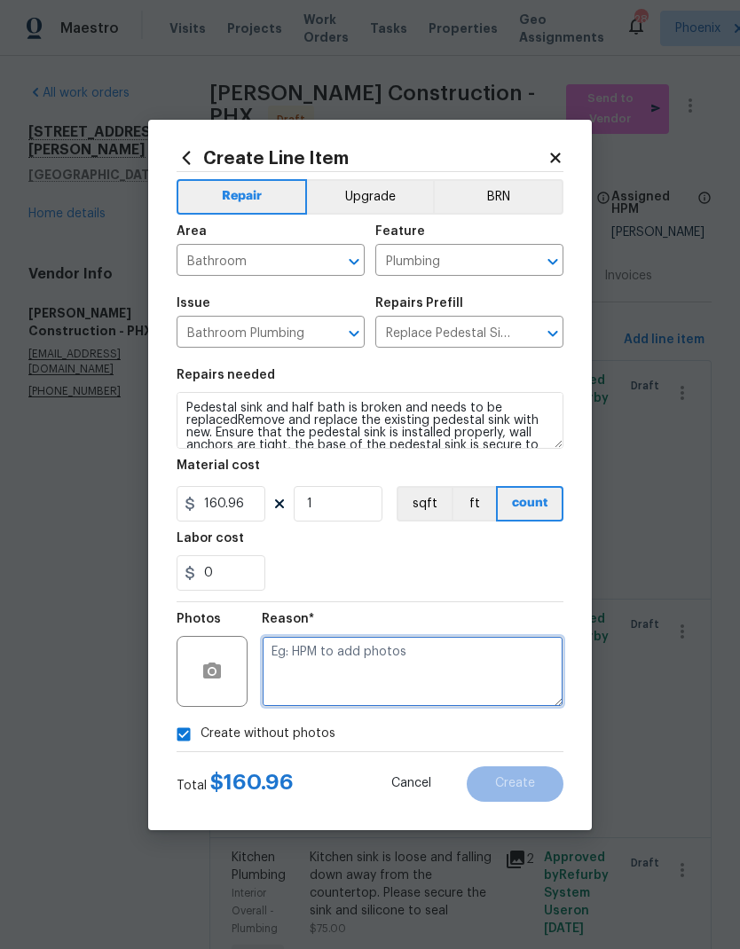
click at [410, 668] on textarea at bounding box center [413, 671] width 302 height 71
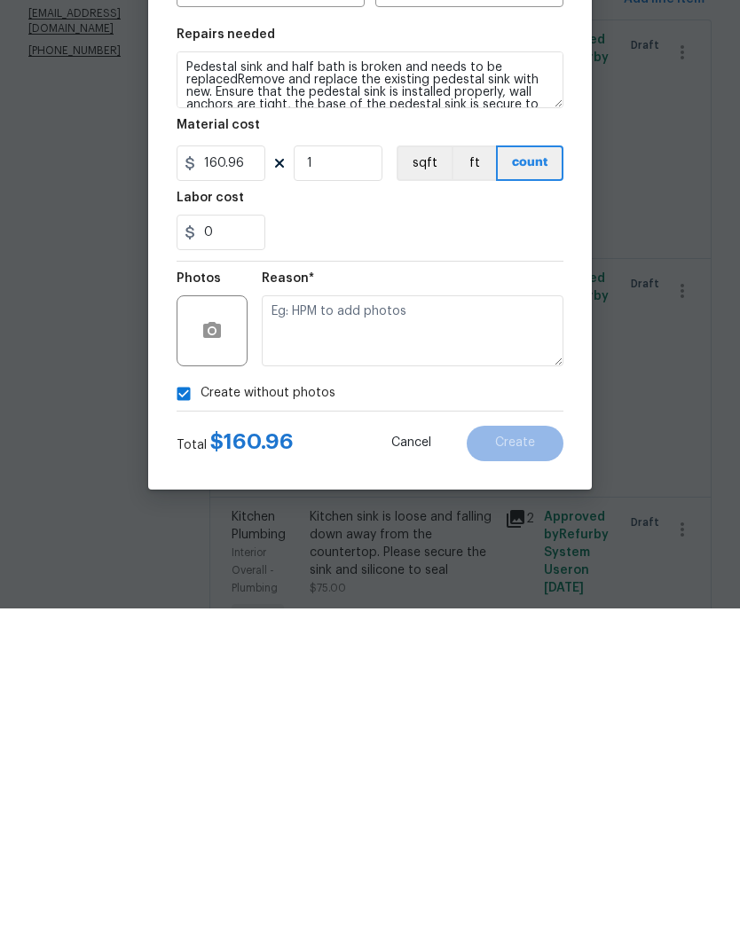
click at [463, 555] on div "0" at bounding box center [370, 572] width 387 height 35
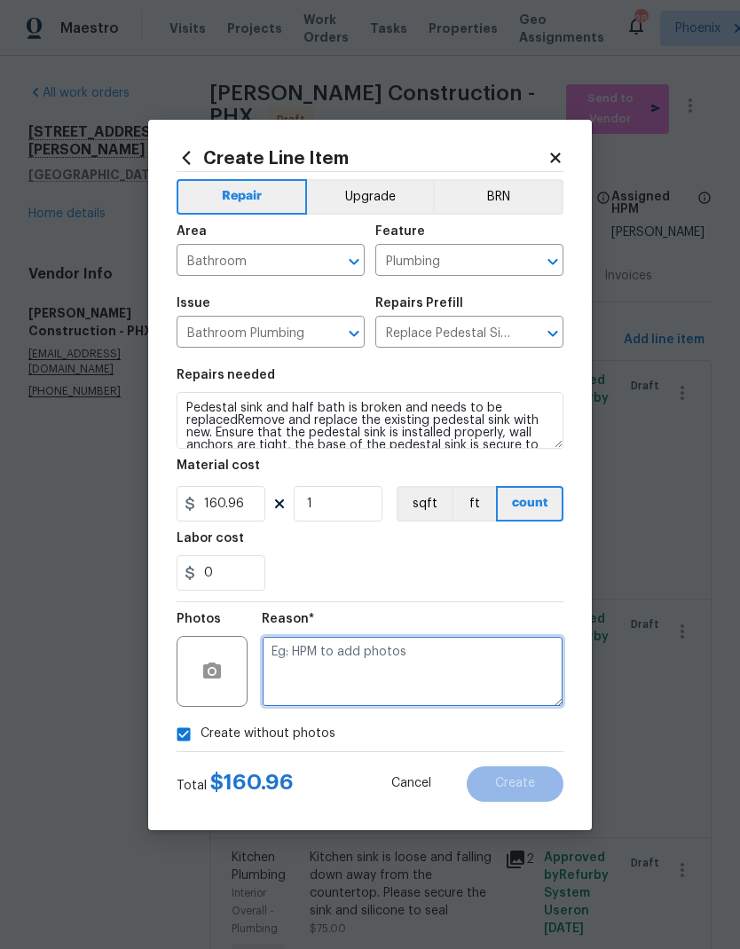
click at [325, 678] on textarea at bounding box center [413, 671] width 302 height 71
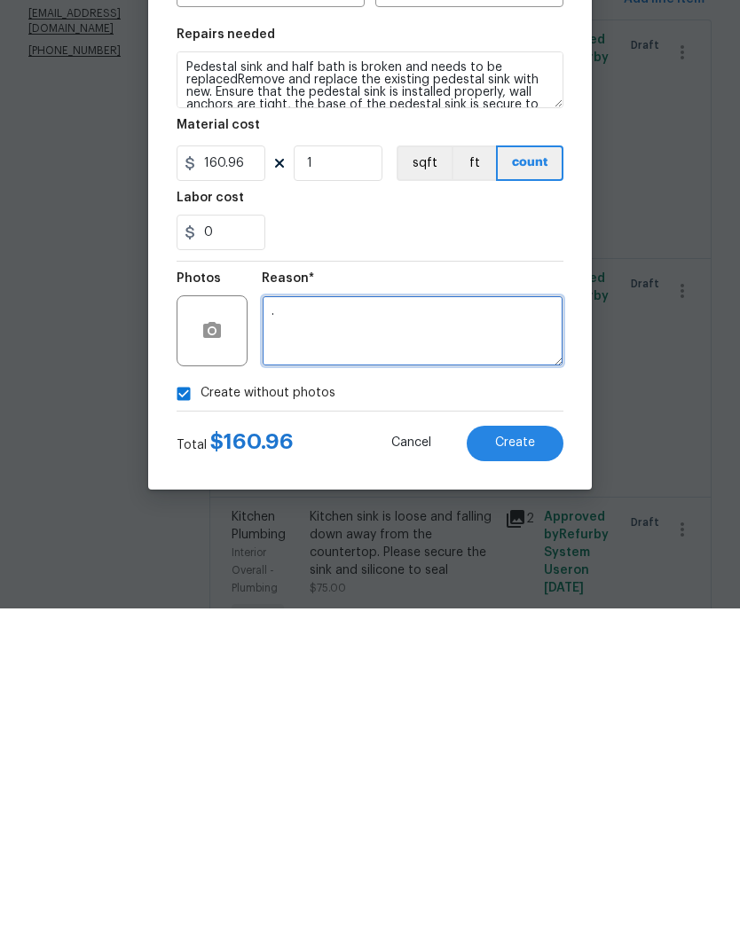
type textarea "."
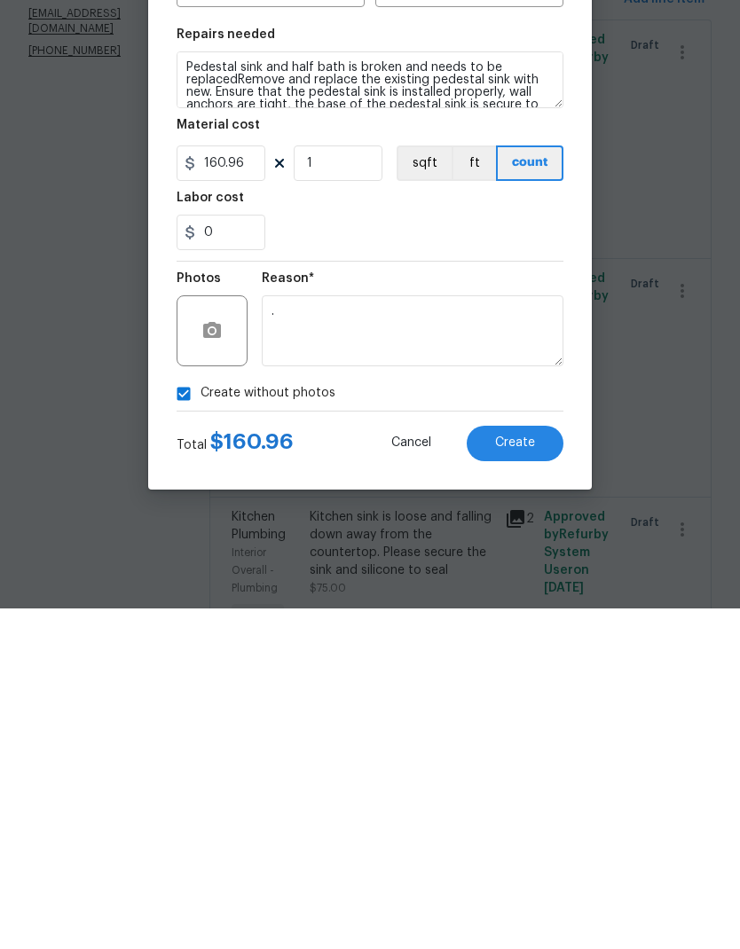
click at [518, 767] on button "Create" at bounding box center [515, 784] width 97 height 35
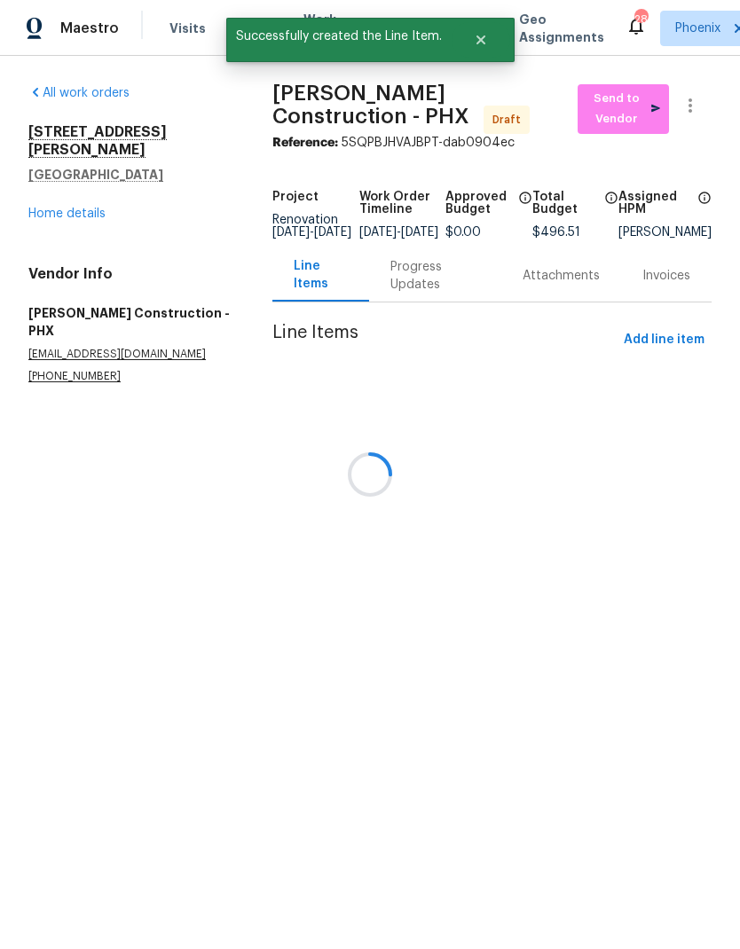
scroll to position [0, 0]
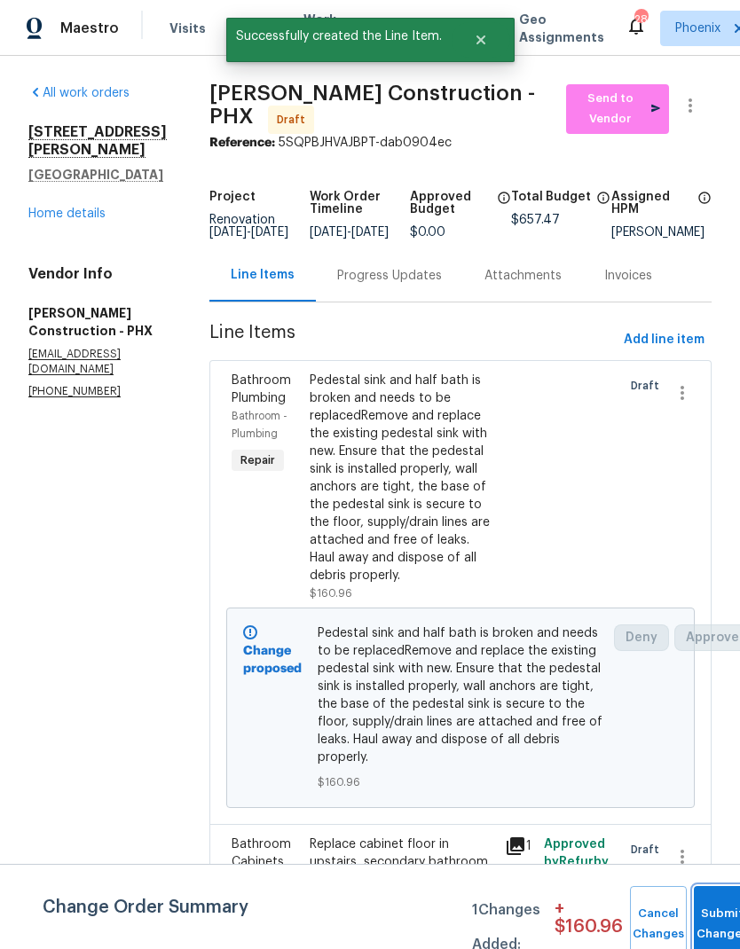
click at [715, 923] on span "Submit Changes" at bounding box center [722, 924] width 39 height 41
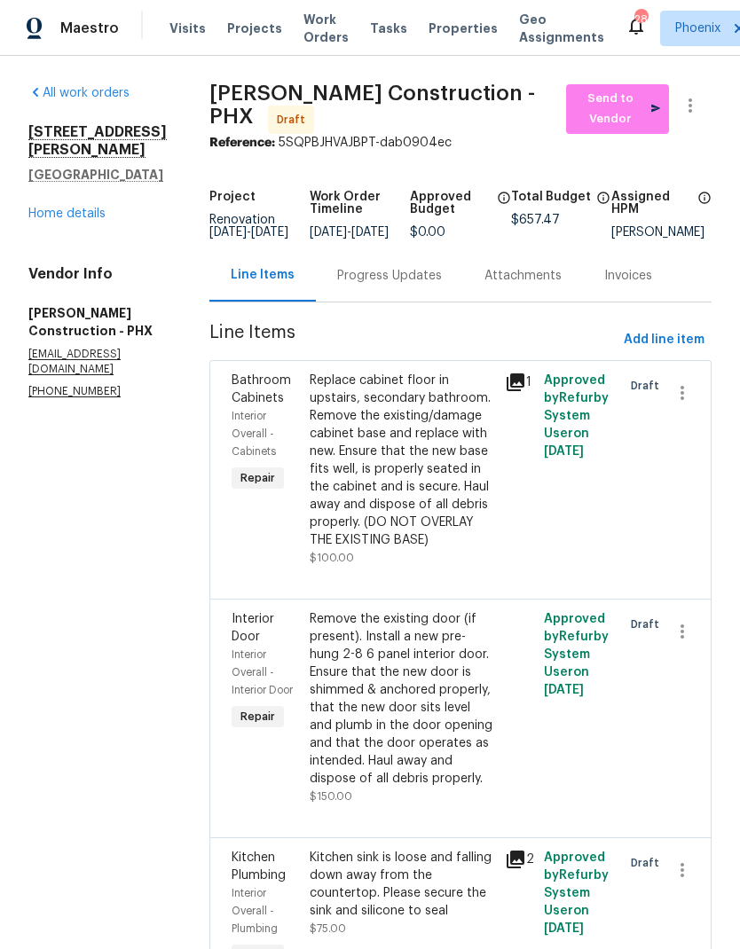
click at [85, 220] on link "Home details" at bounding box center [66, 214] width 77 height 12
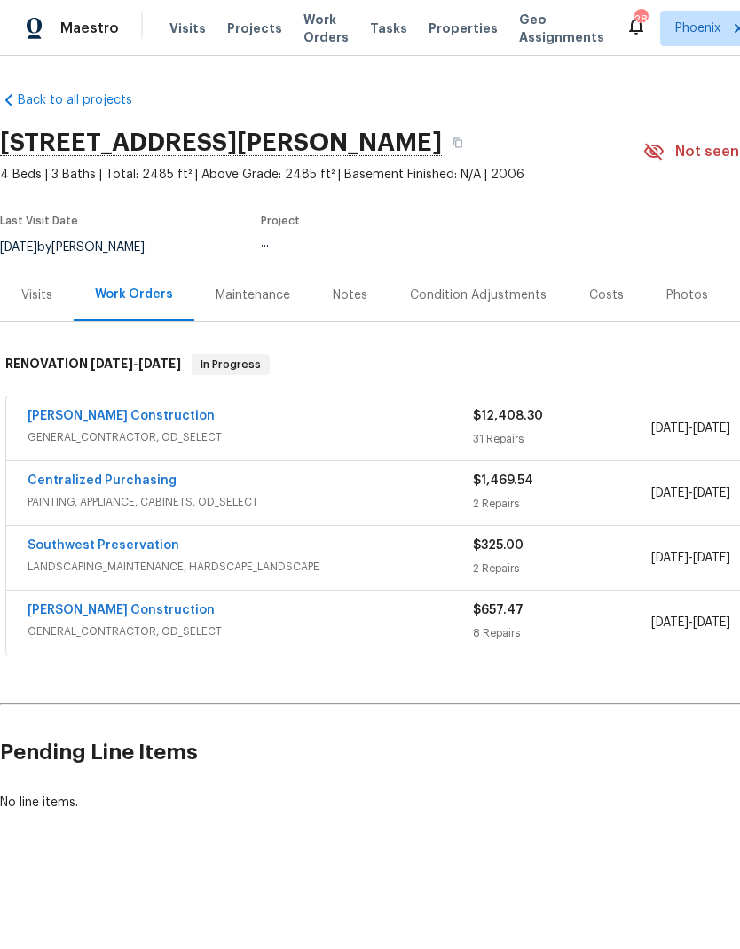
click at [144, 413] on link "[PERSON_NAME] Construction" at bounding box center [121, 416] width 187 height 12
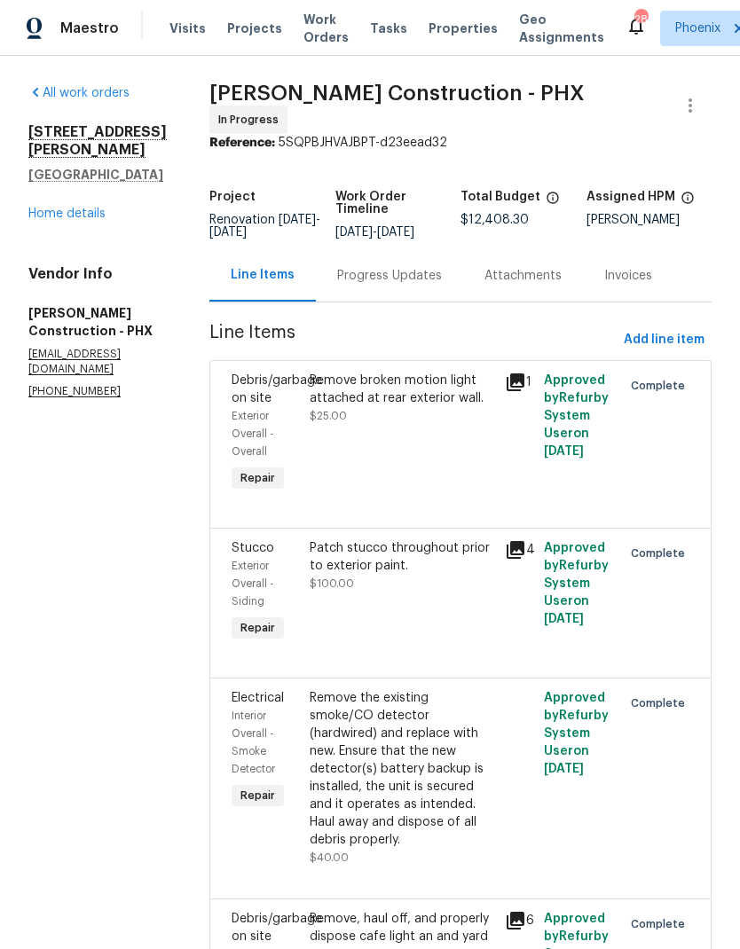
click at [96, 220] on link "Home details" at bounding box center [66, 214] width 77 height 12
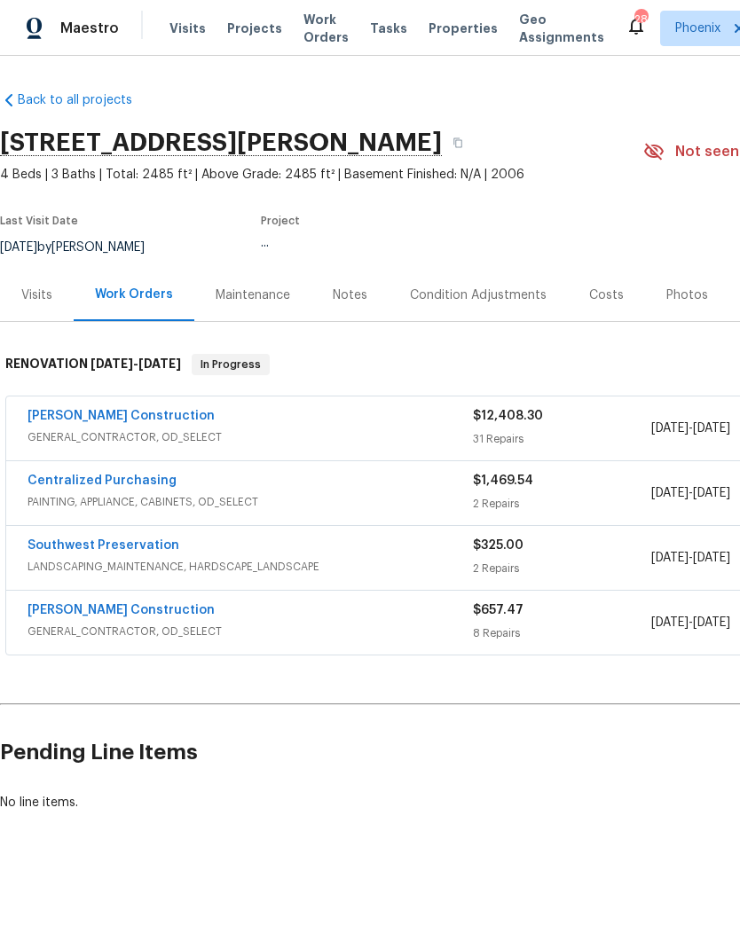
click at [154, 609] on link "[PERSON_NAME] Construction" at bounding box center [121, 610] width 187 height 12
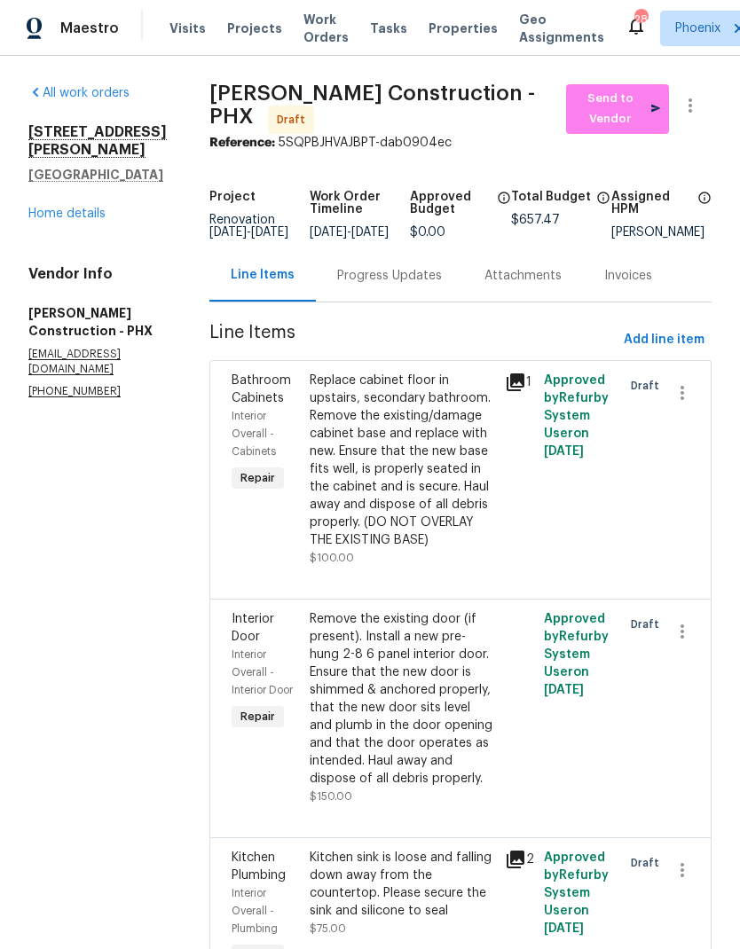
click at [83, 220] on link "Home details" at bounding box center [66, 214] width 77 height 12
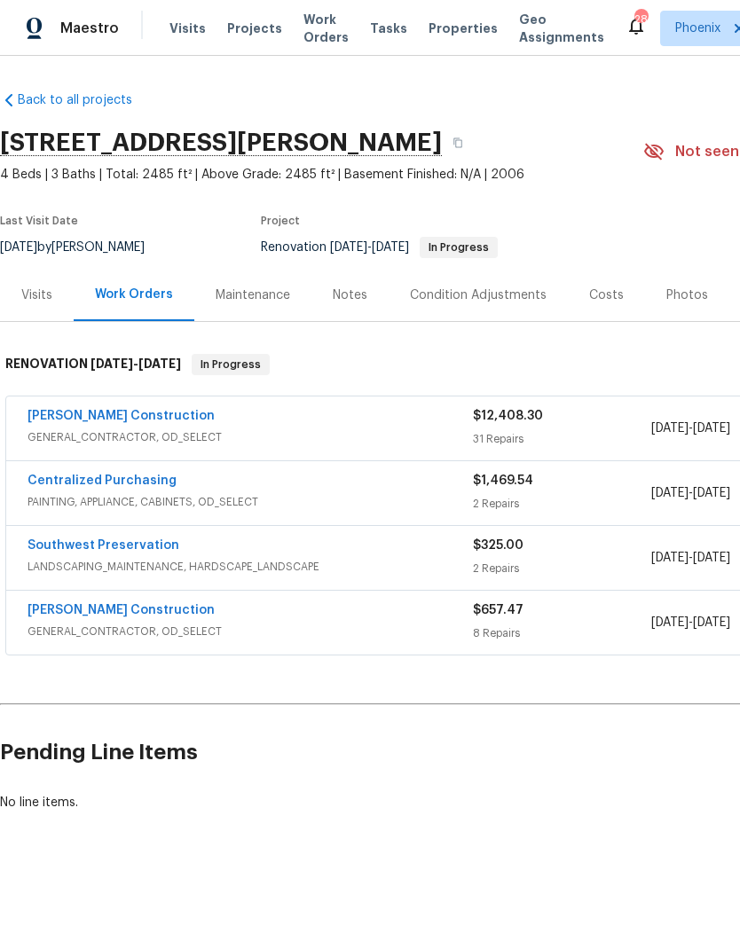
click at [126, 420] on link "[PERSON_NAME] Construction" at bounding box center [121, 416] width 187 height 12
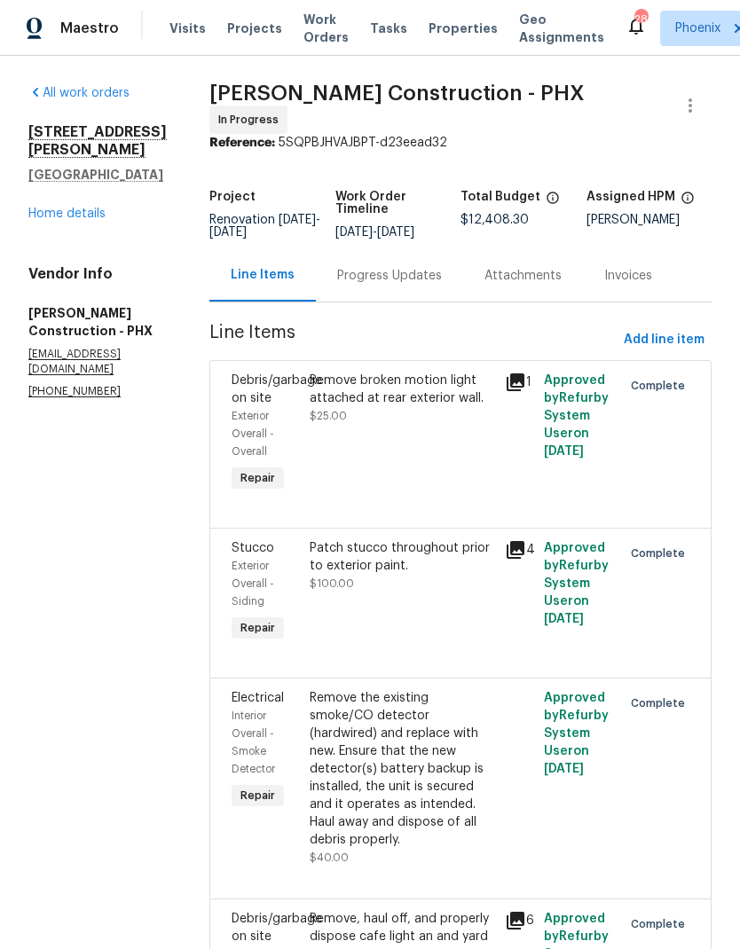
click at [90, 220] on link "Home details" at bounding box center [66, 214] width 77 height 12
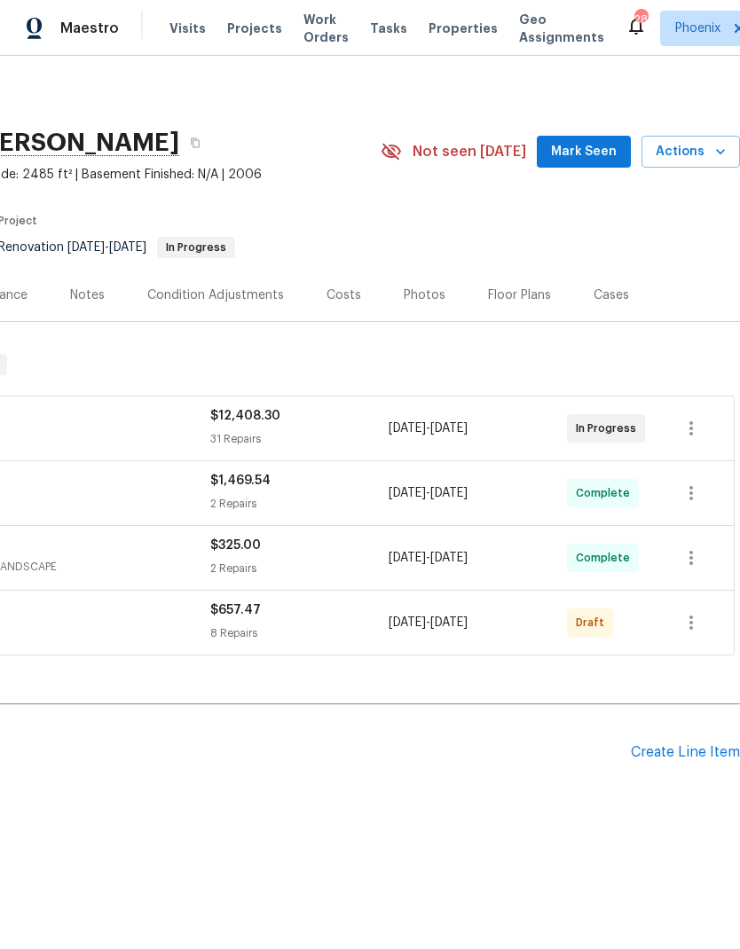
scroll to position [0, 263]
click at [689, 626] on icon "button" at bounding box center [691, 622] width 21 height 21
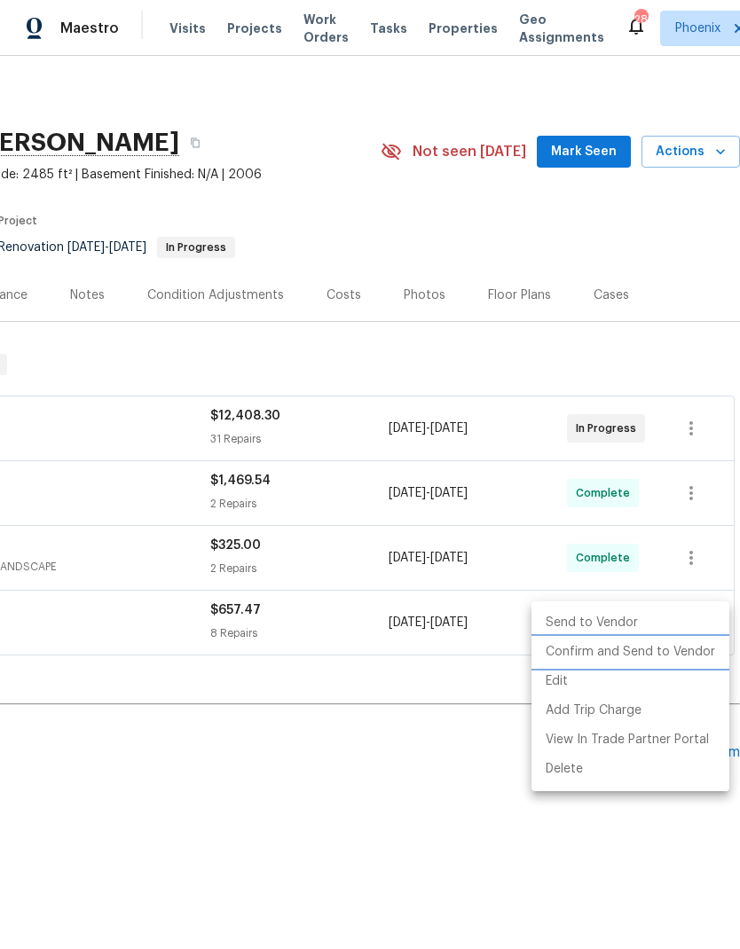
click at [668, 652] on li "Confirm and Send to Vendor" at bounding box center [631, 652] width 198 height 29
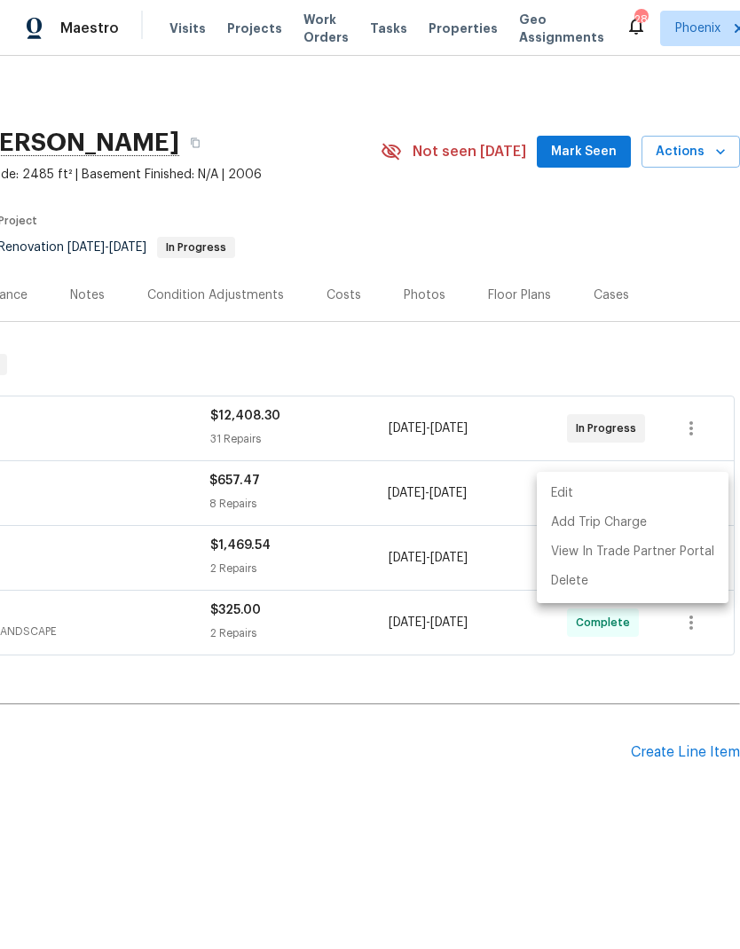
click at [457, 376] on div at bounding box center [370, 474] width 740 height 949
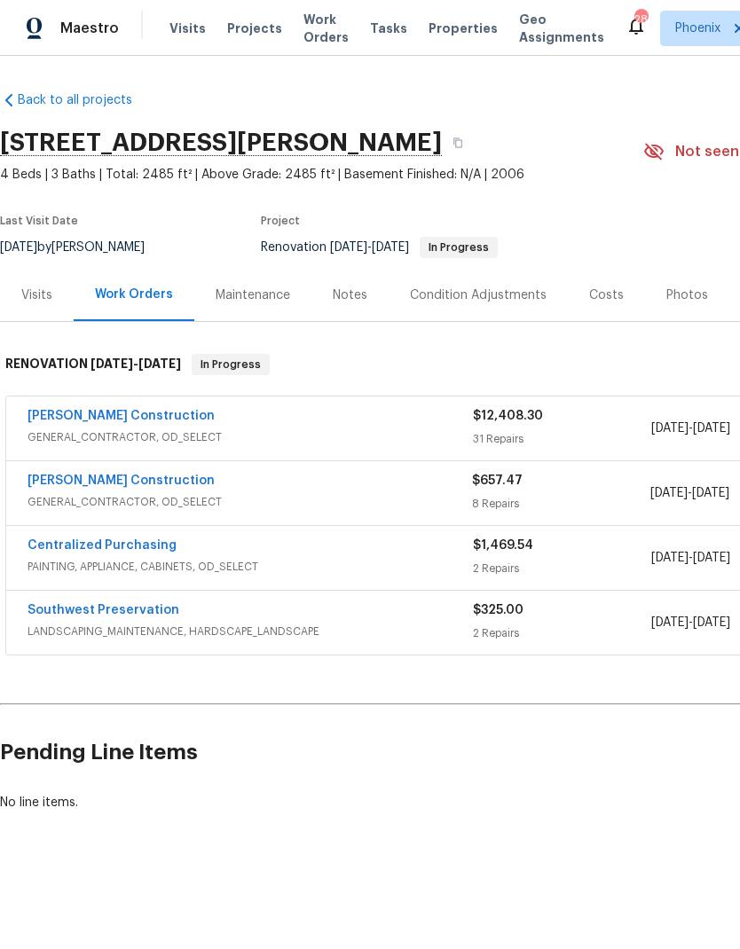
scroll to position [0, 0]
click at [135, 421] on link "[PERSON_NAME] Construction" at bounding box center [121, 416] width 187 height 12
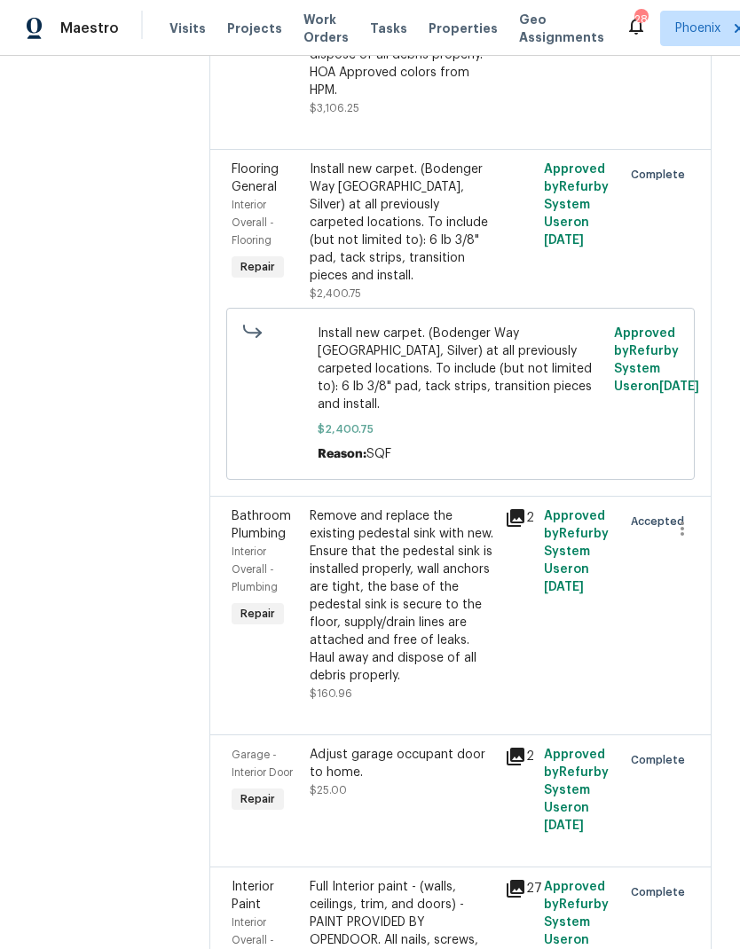
scroll to position [2357, 0]
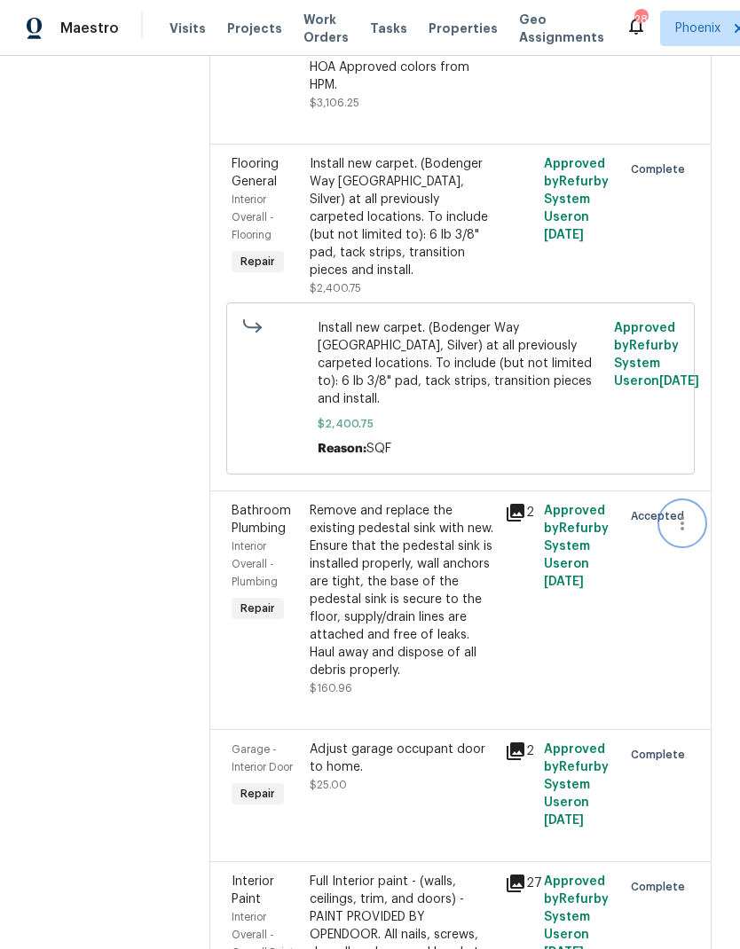
click at [682, 516] on icon "button" at bounding box center [683, 523] width 4 height 14
click at [697, 482] on li "Cancel" at bounding box center [691, 482] width 68 height 29
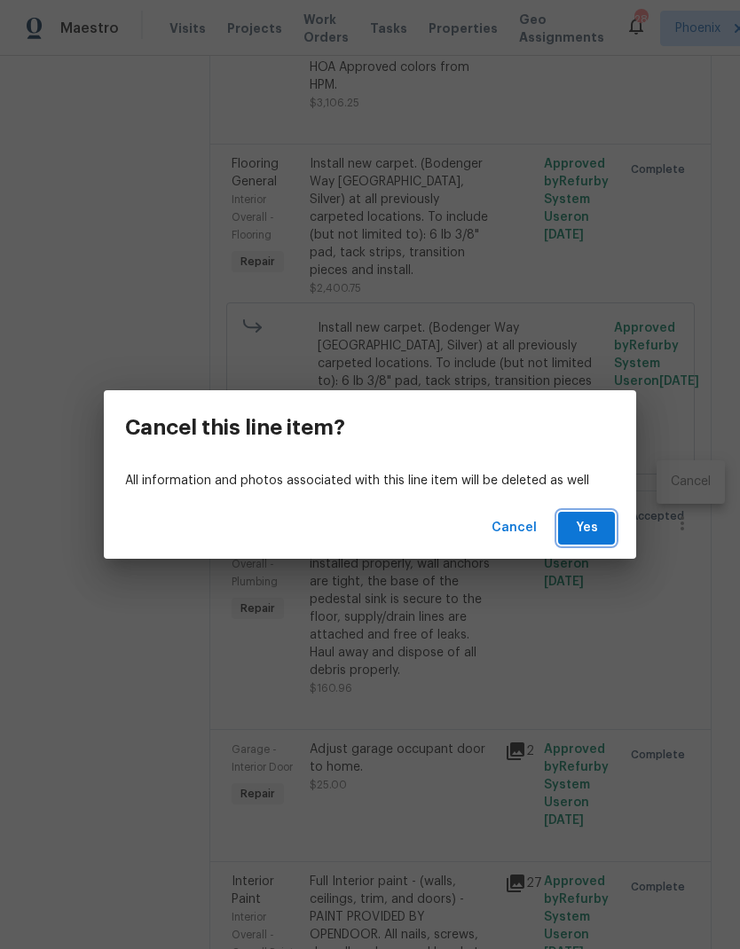
click at [595, 533] on span "Yes" at bounding box center [586, 528] width 28 height 22
click at [593, 524] on span "Yes" at bounding box center [586, 528] width 28 height 22
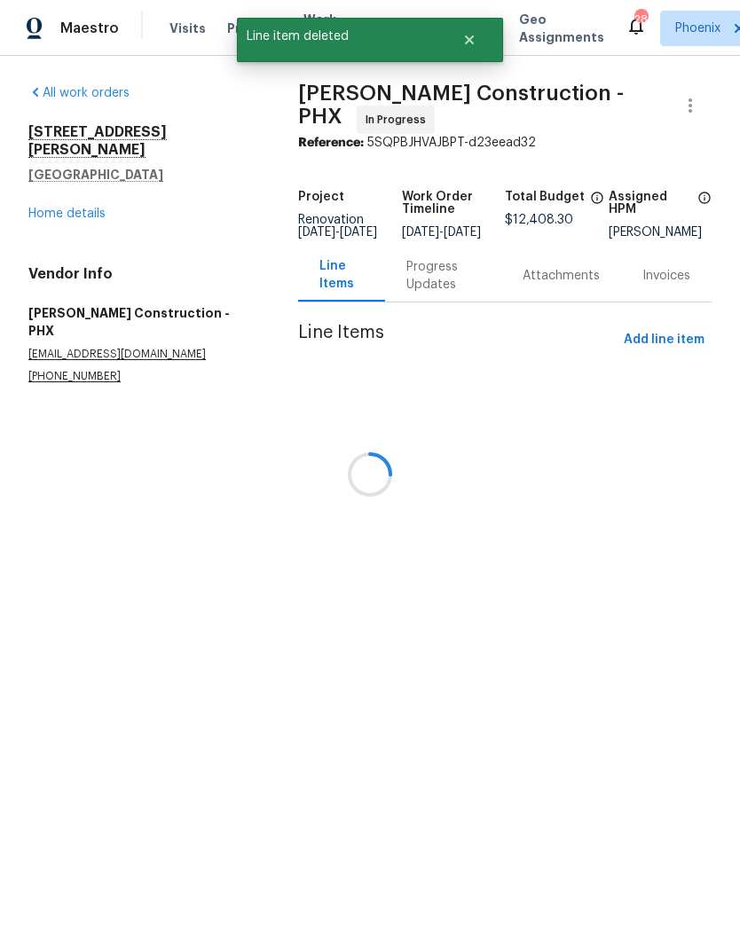
scroll to position [0, 0]
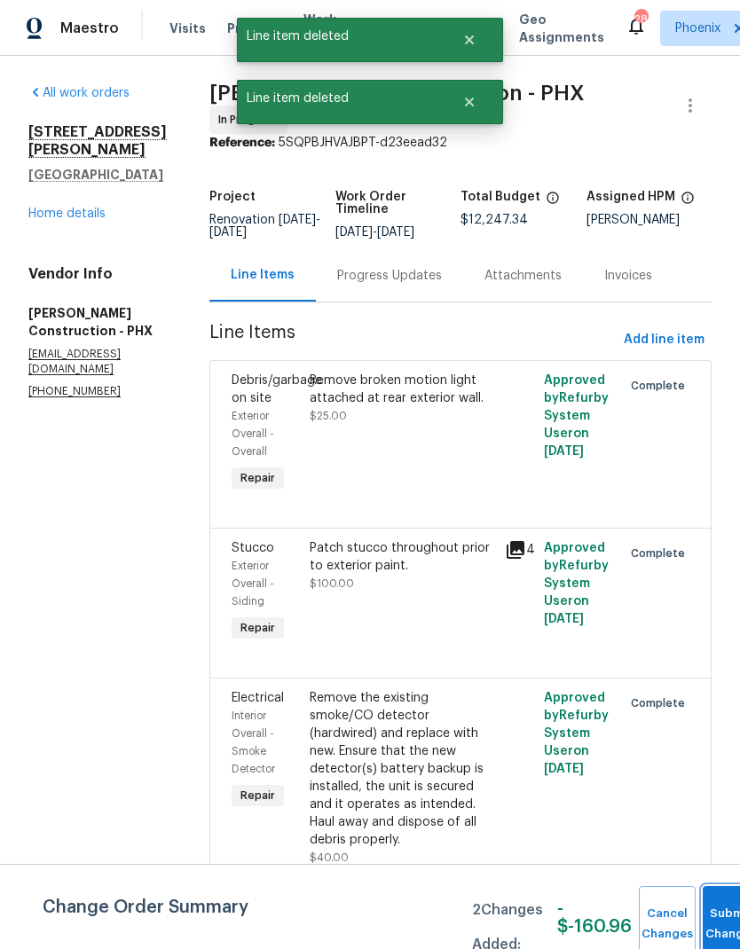
click at [719, 920] on button "Submit Changes" at bounding box center [731, 924] width 57 height 76
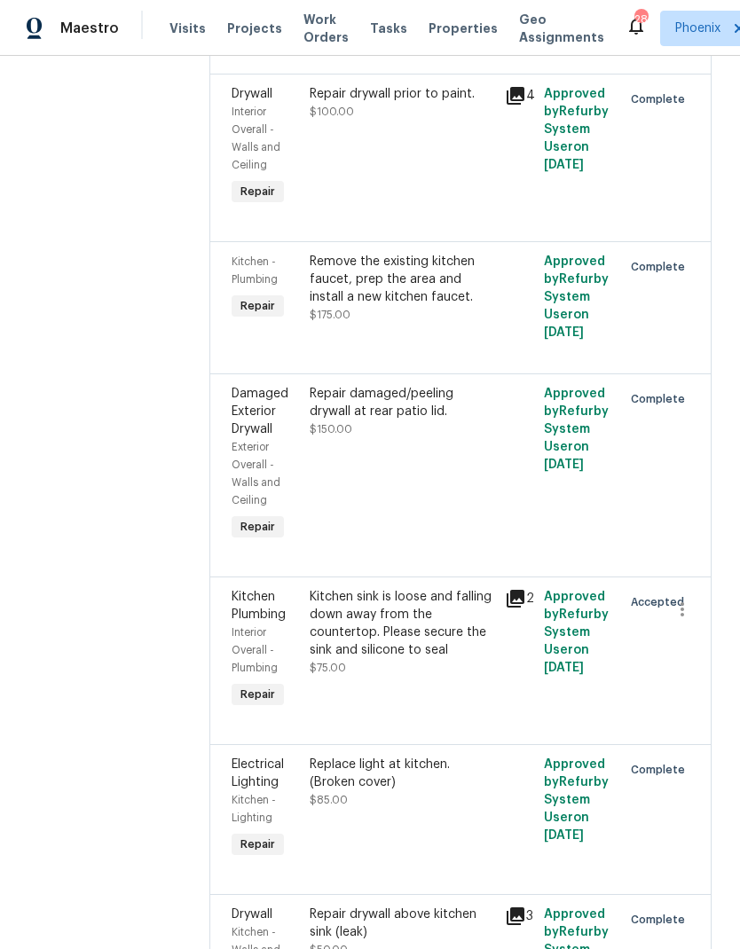
scroll to position [3704, 0]
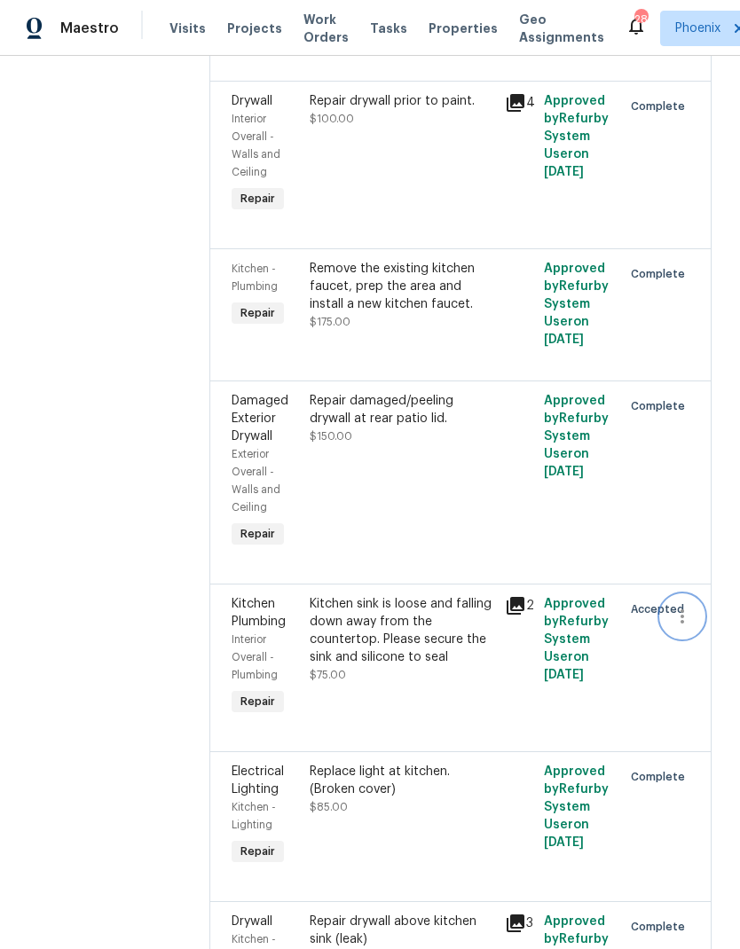
click at [683, 606] on icon "button" at bounding box center [682, 616] width 21 height 21
click at [692, 559] on li "Cancel" at bounding box center [691, 553] width 68 height 29
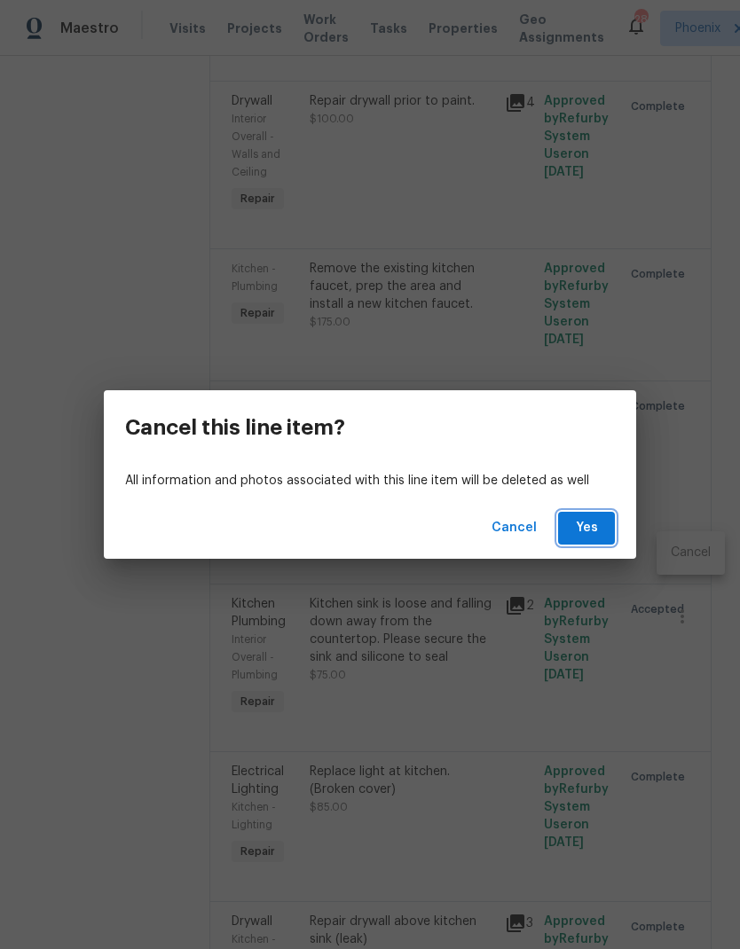
click at [595, 528] on span "Yes" at bounding box center [586, 528] width 28 height 22
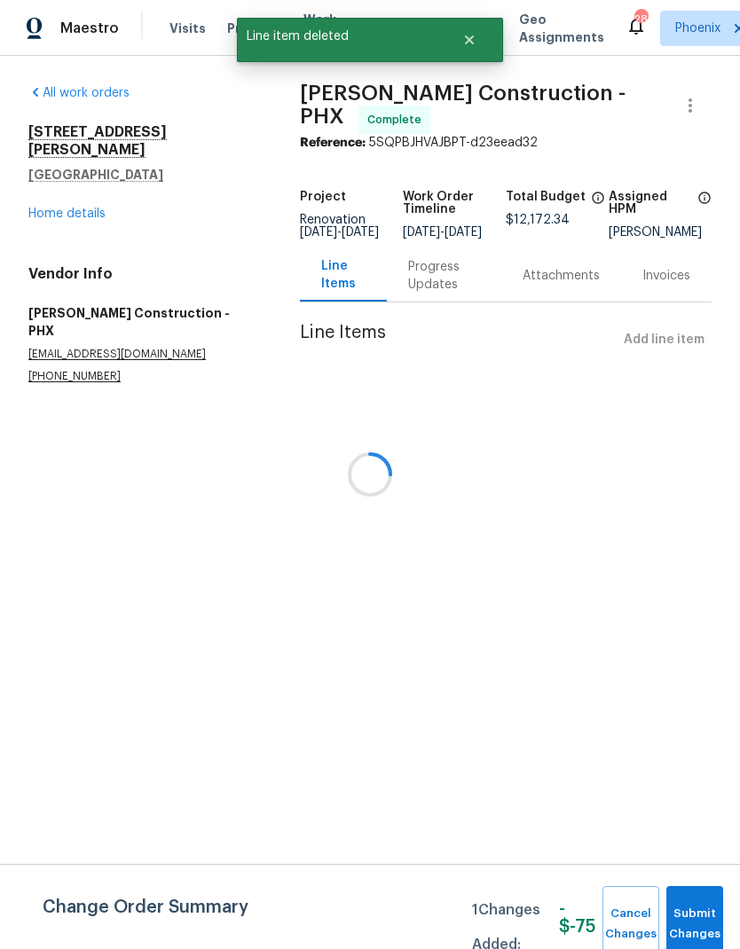
scroll to position [0, 0]
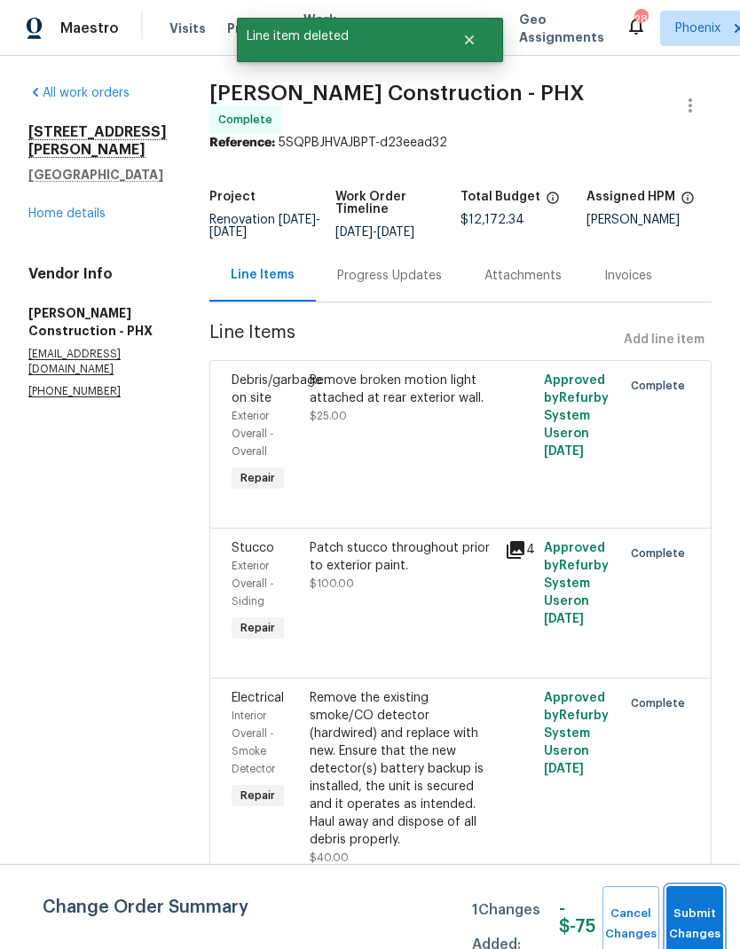
click at [699, 915] on span "Submit Changes" at bounding box center [694, 924] width 39 height 41
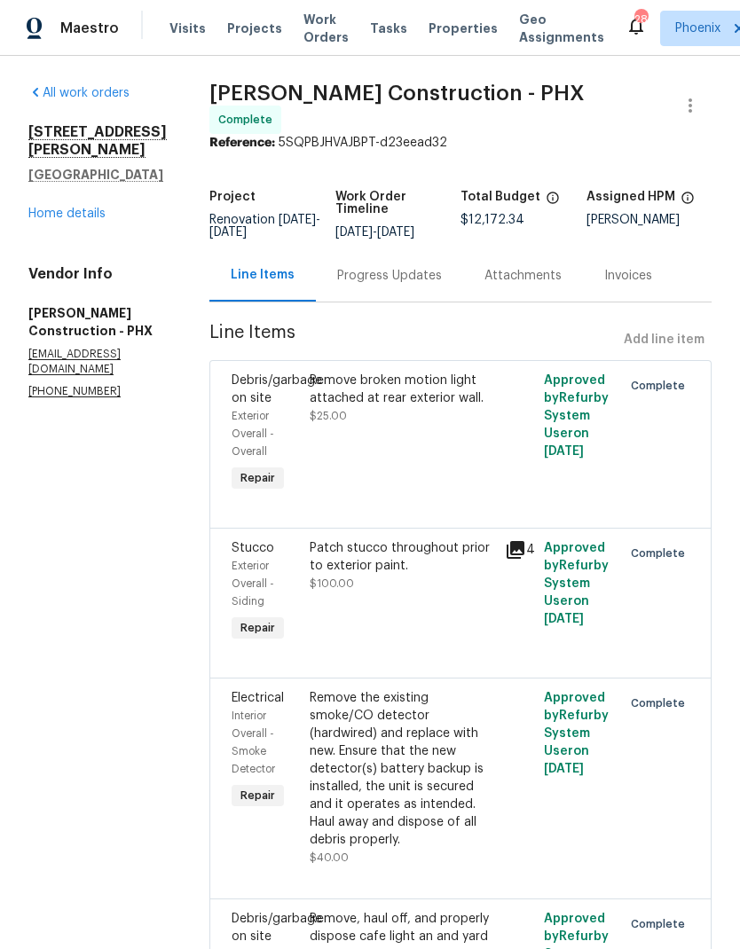
click at [93, 220] on link "Home details" at bounding box center [66, 214] width 77 height 12
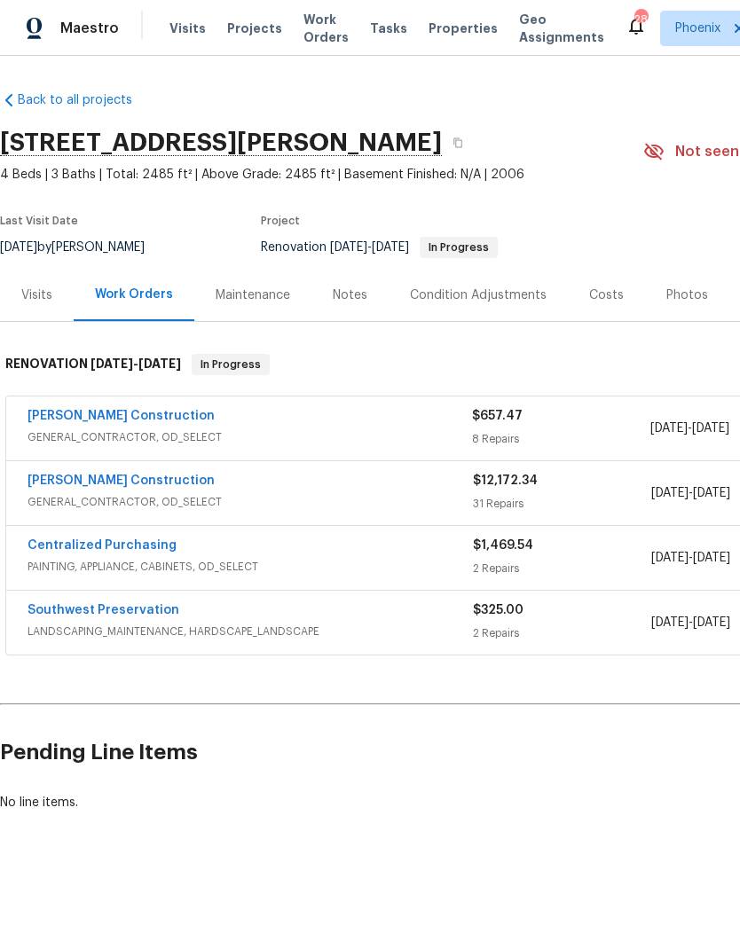
click at [137, 483] on link "[PERSON_NAME] Construction" at bounding box center [121, 481] width 187 height 12
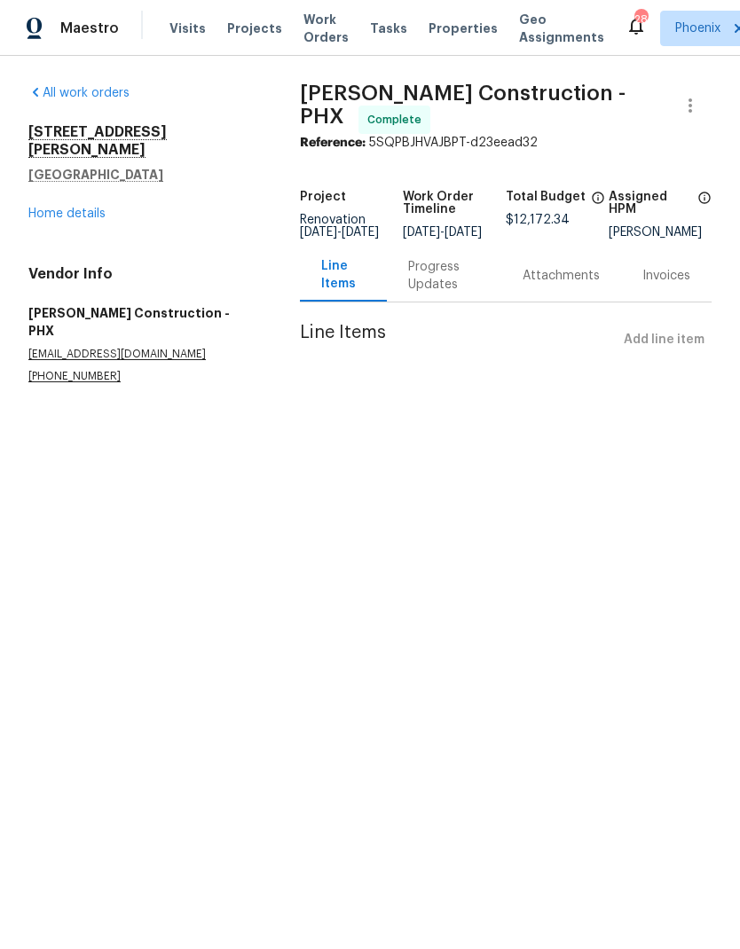
click at [91, 208] on link "Home details" at bounding box center [66, 214] width 77 height 12
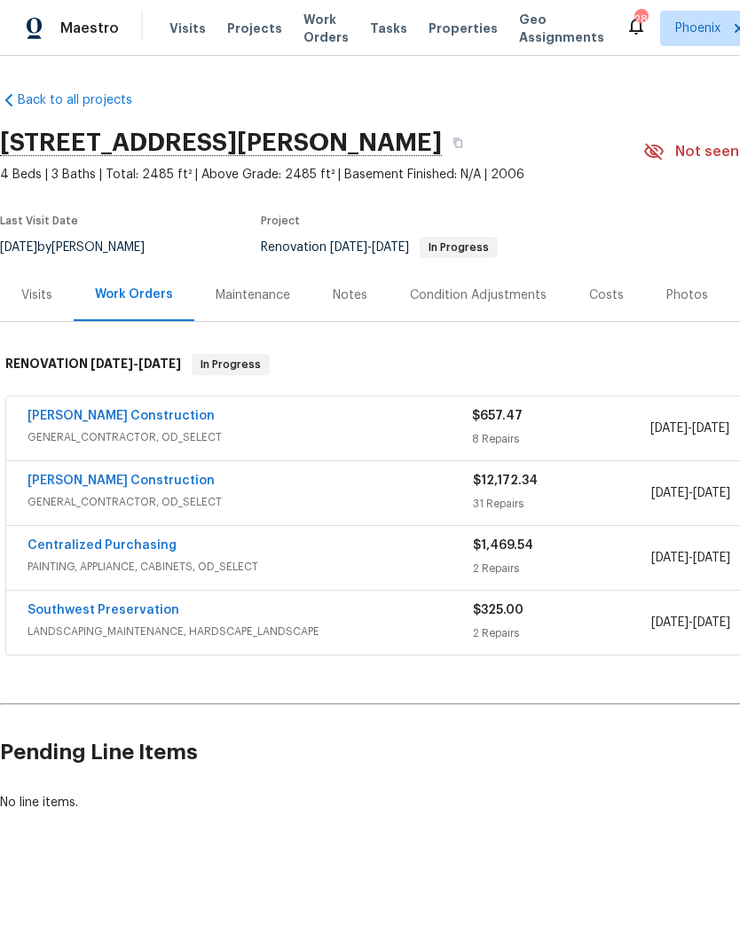
click at [128, 413] on link "[PERSON_NAME] Construction" at bounding box center [121, 416] width 187 height 12
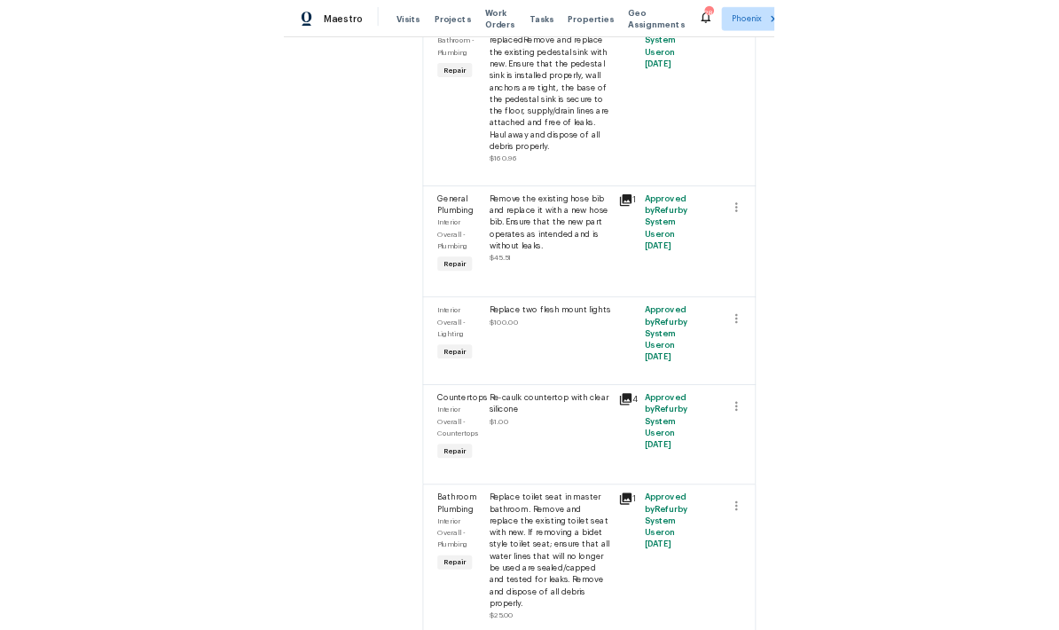
scroll to position [895, 0]
